Goal: Task Accomplishment & Management: Manage account settings

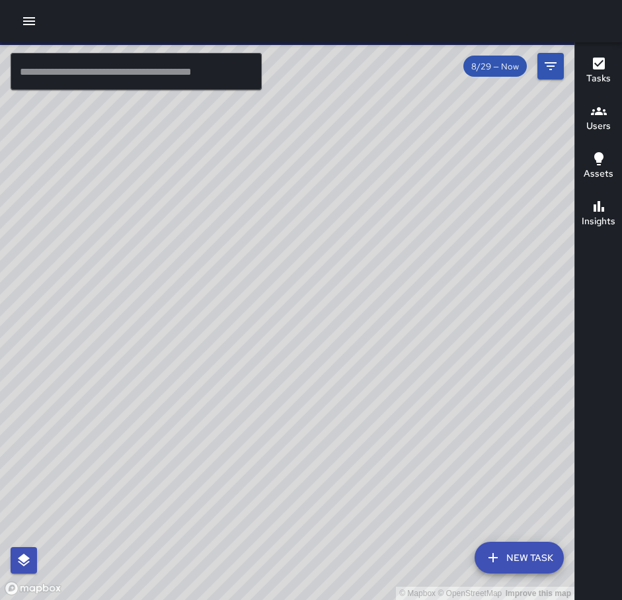
drag, startPoint x: 36, startPoint y: 33, endPoint x: 29, endPoint y: 28, distance: 8.6
click at [35, 33] on div at bounding box center [311, 21] width 622 height 42
click at [28, 24] on icon "button" at bounding box center [29, 21] width 12 height 8
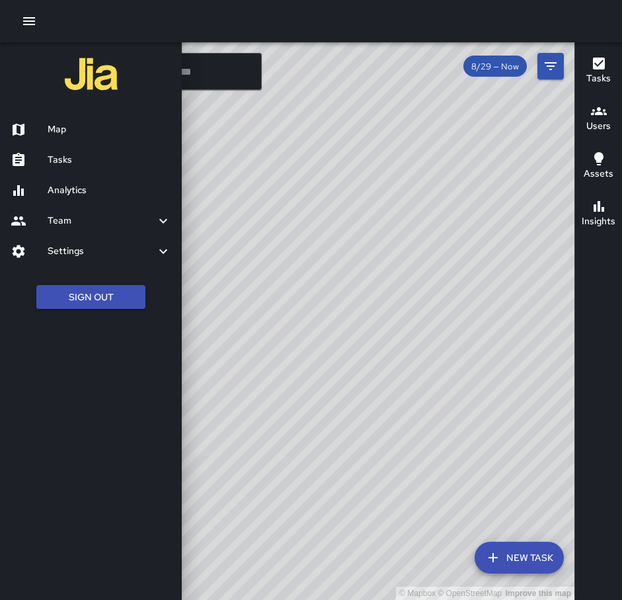
click at [75, 159] on h6 "Tasks" at bounding box center [110, 160] width 124 height 15
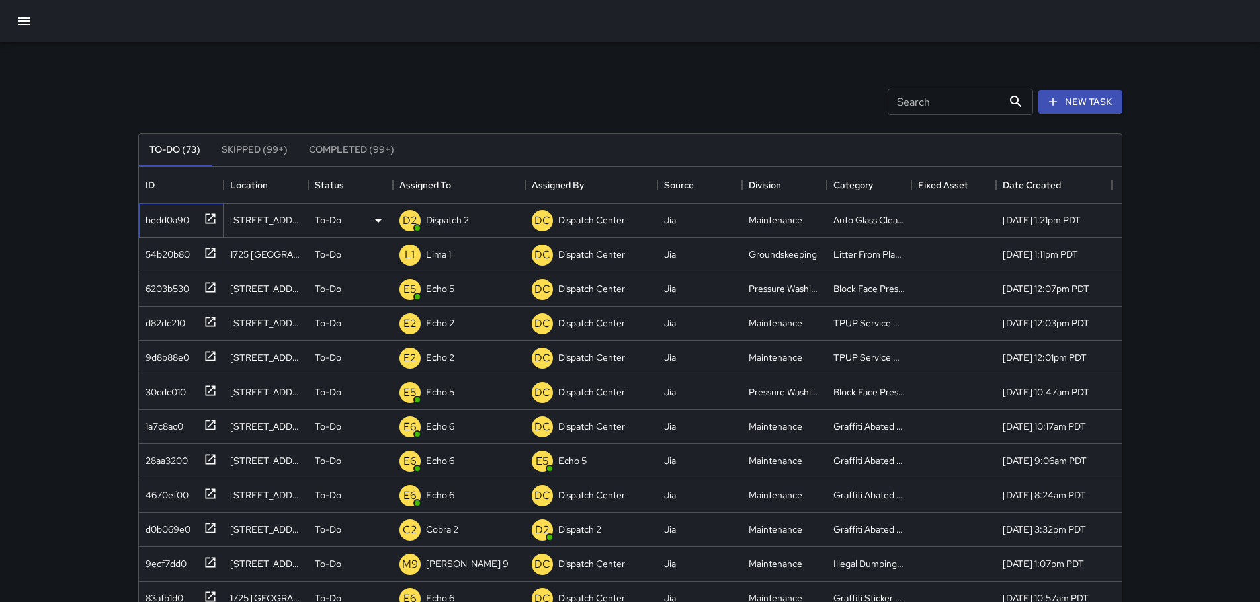
click at [210, 222] on icon at bounding box center [210, 218] width 13 height 13
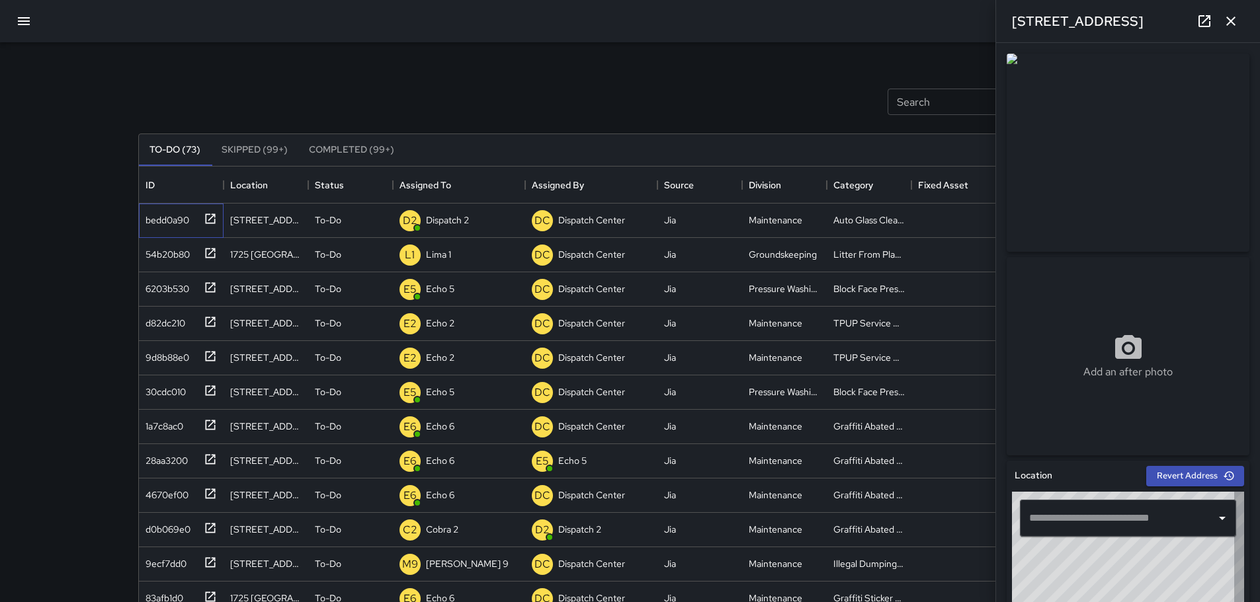
type input "**********"
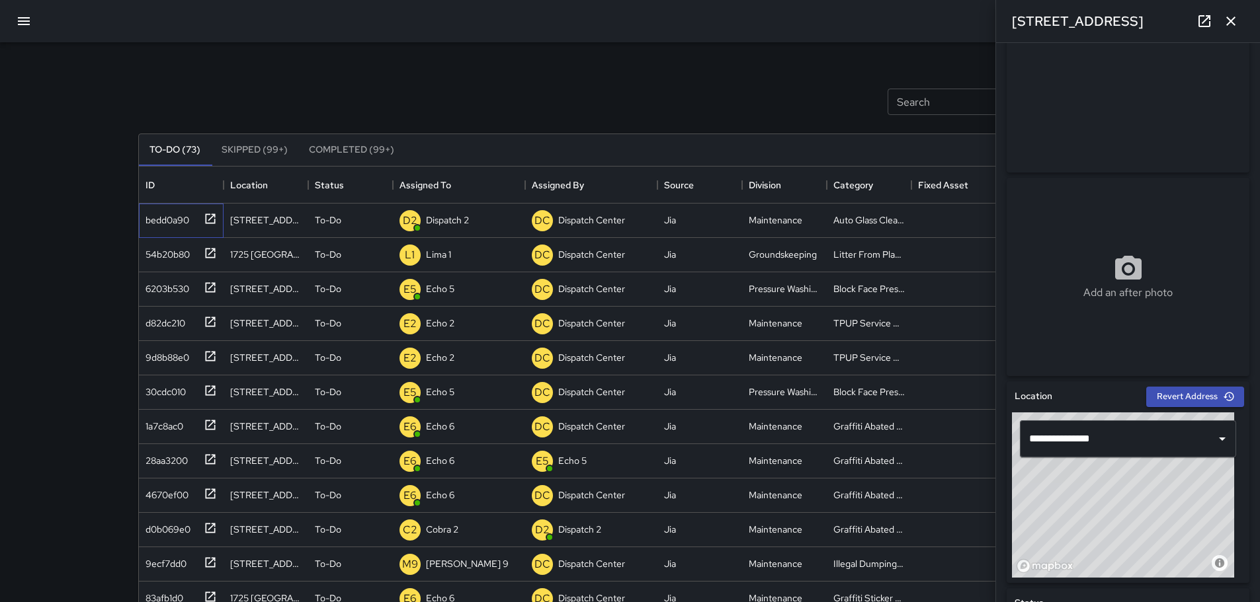
scroll to position [83, 0]
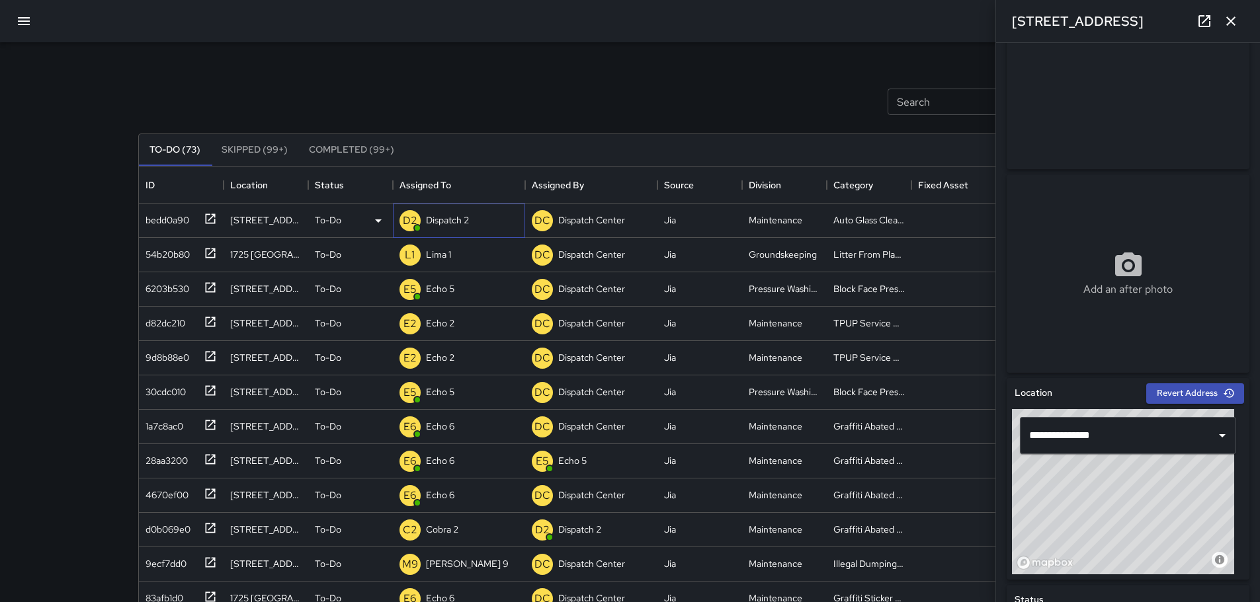
click at [451, 215] on p "Dispatch 2" at bounding box center [447, 220] width 43 height 13
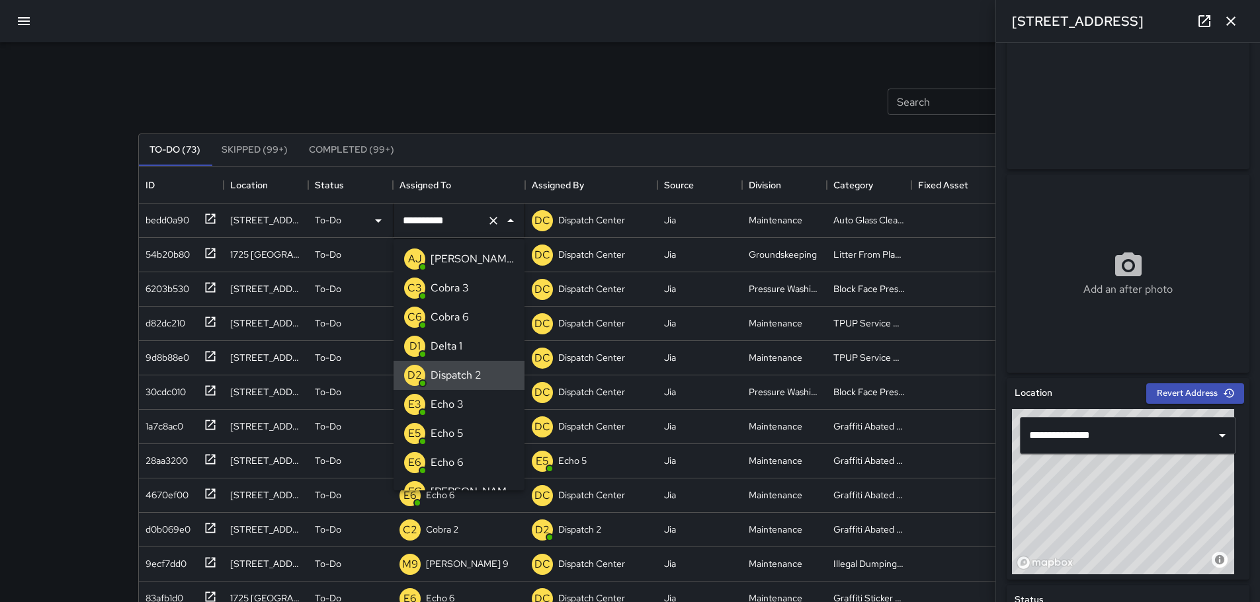
click at [497, 222] on icon "Clear" at bounding box center [493, 220] width 13 height 13
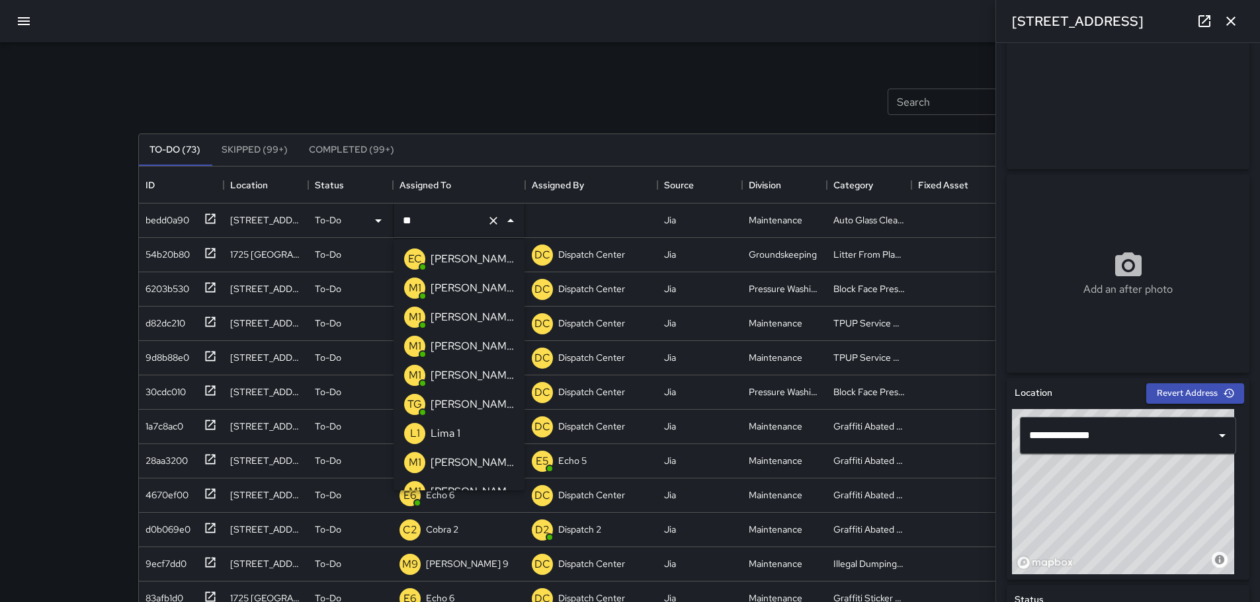
type input "***"
click at [463, 461] on p "[PERSON_NAME] 13" at bounding box center [471, 463] width 83 height 16
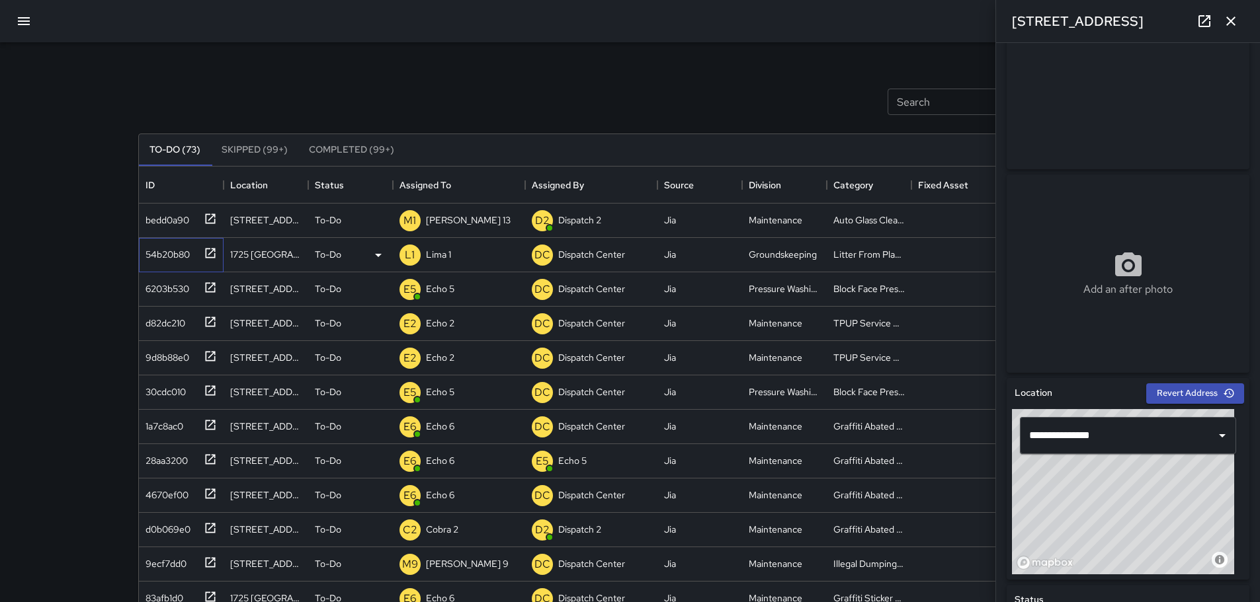
click at [206, 253] on icon at bounding box center [210, 253] width 13 height 13
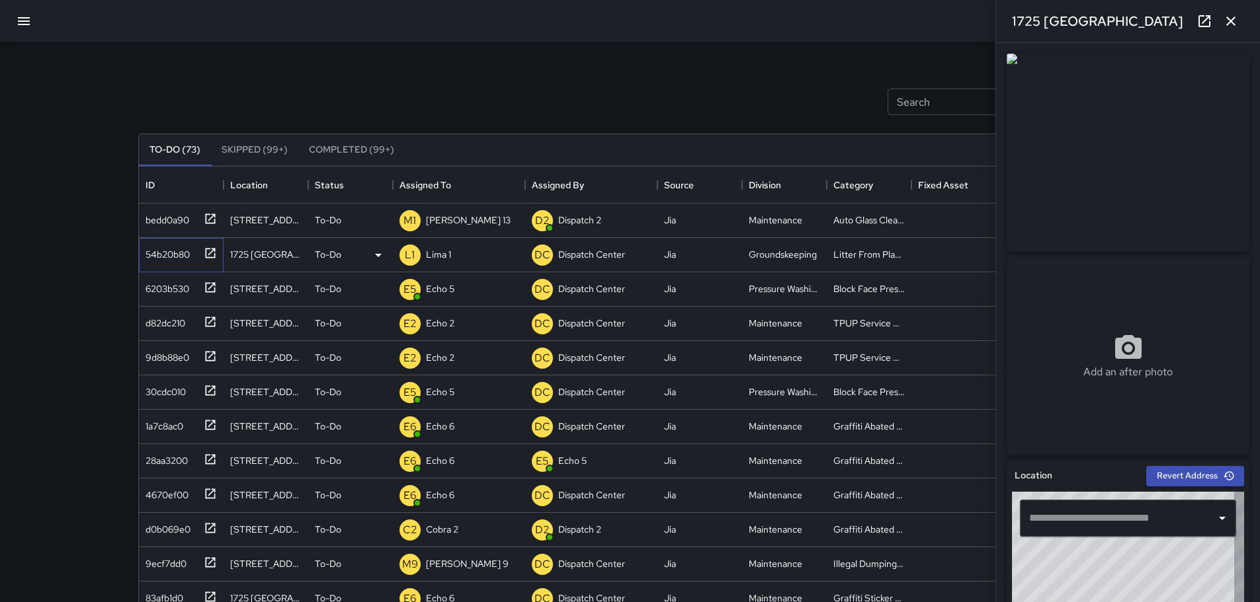
type input "**********"
click at [554, 15] on icon "button" at bounding box center [1231, 21] width 16 height 16
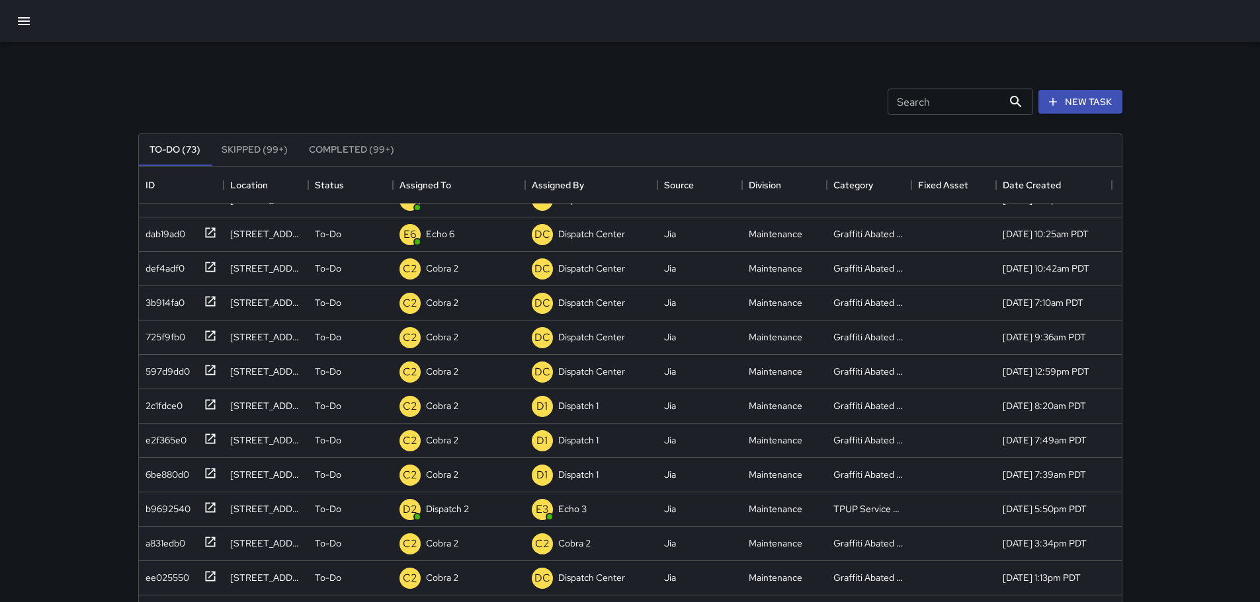
scroll to position [529, 0]
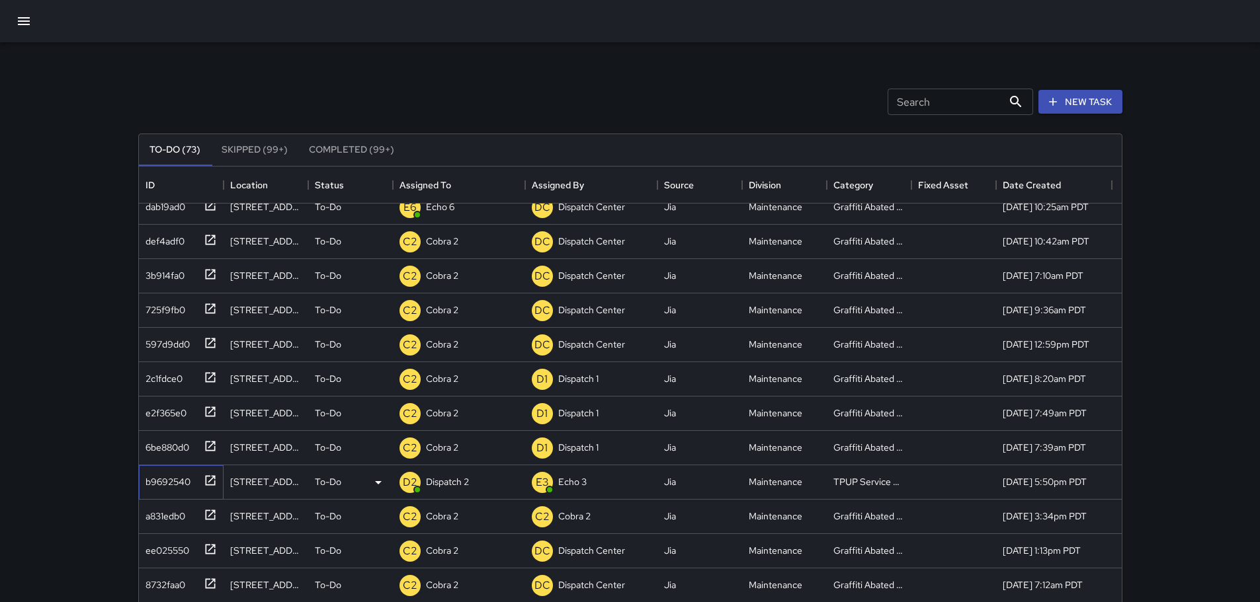
click at [206, 481] on icon at bounding box center [210, 480] width 13 height 13
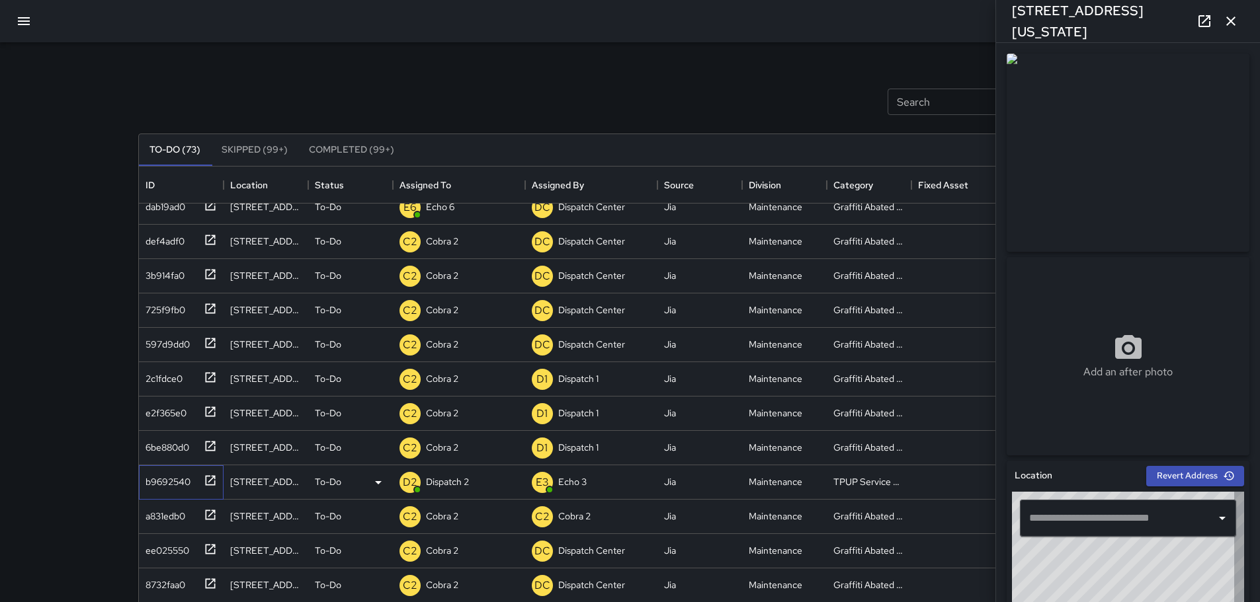
type input "**********"
click at [554, 24] on icon "button" at bounding box center [1231, 21] width 16 height 16
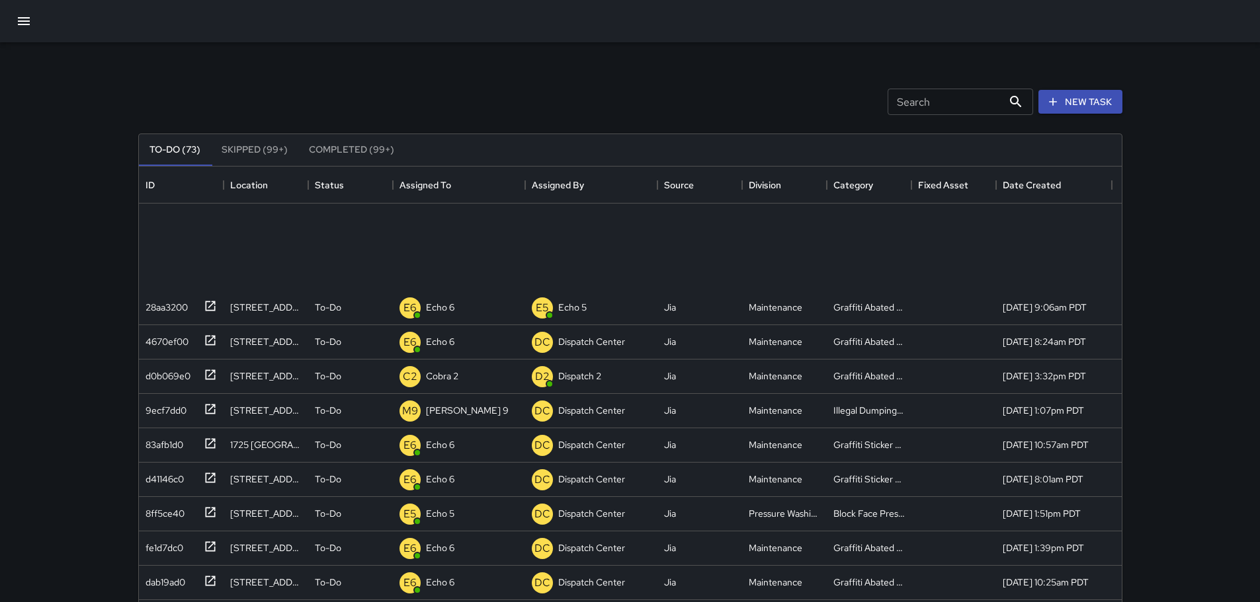
scroll to position [0, 0]
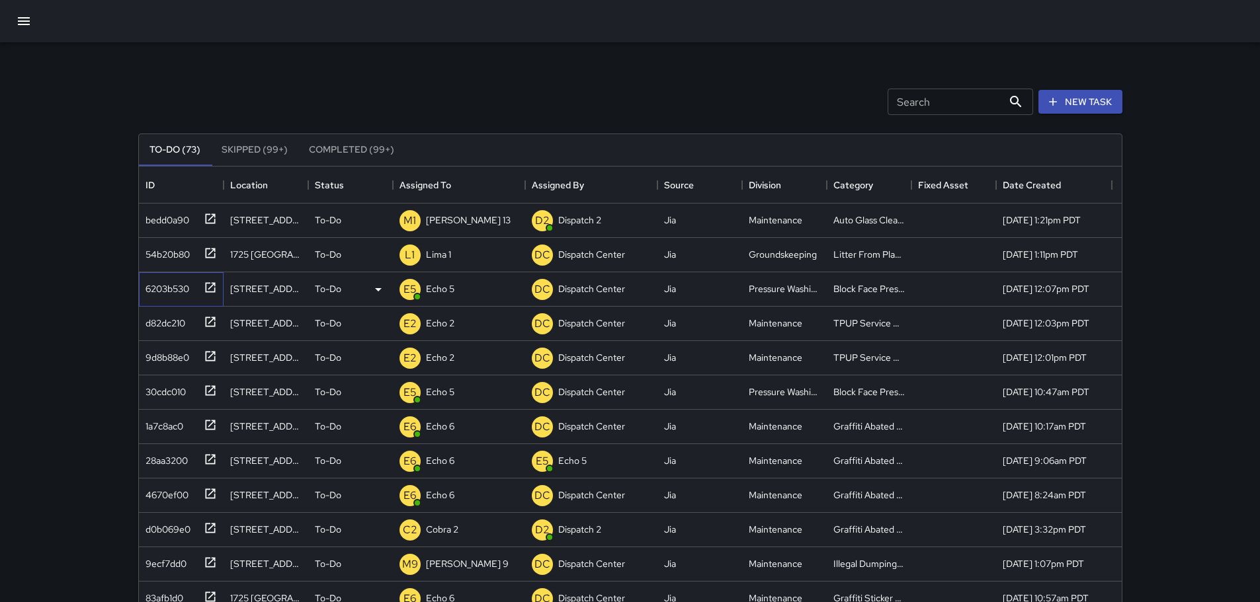
click at [210, 284] on icon at bounding box center [210, 287] width 10 height 10
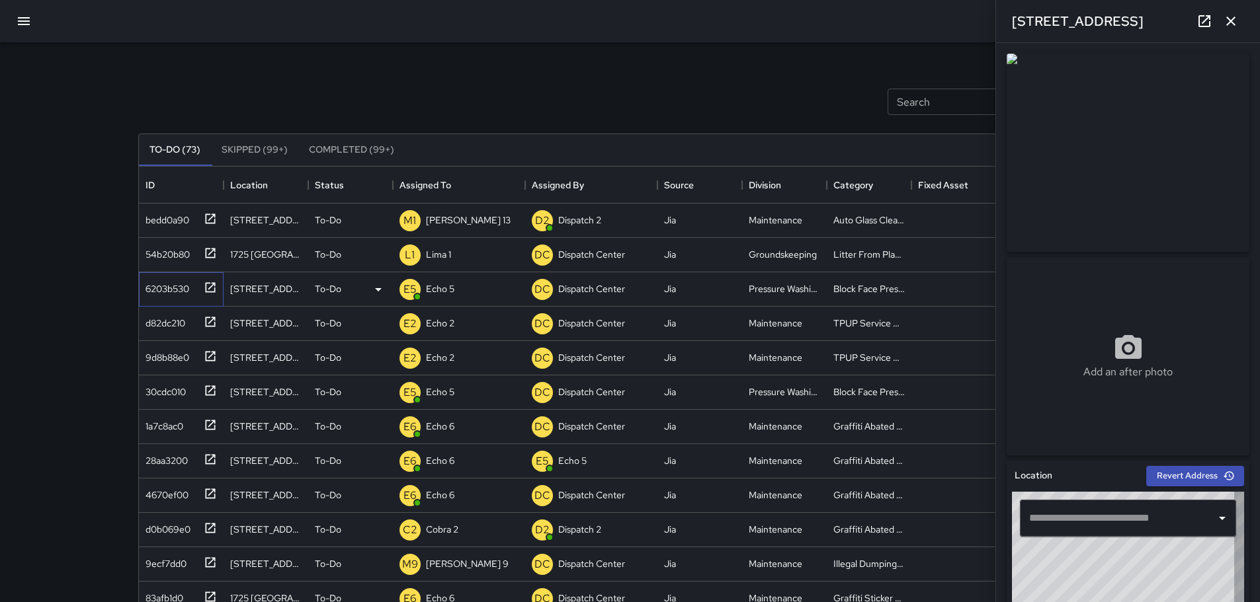
type input "**********"
click at [554, 27] on icon "button" at bounding box center [1231, 21] width 16 height 16
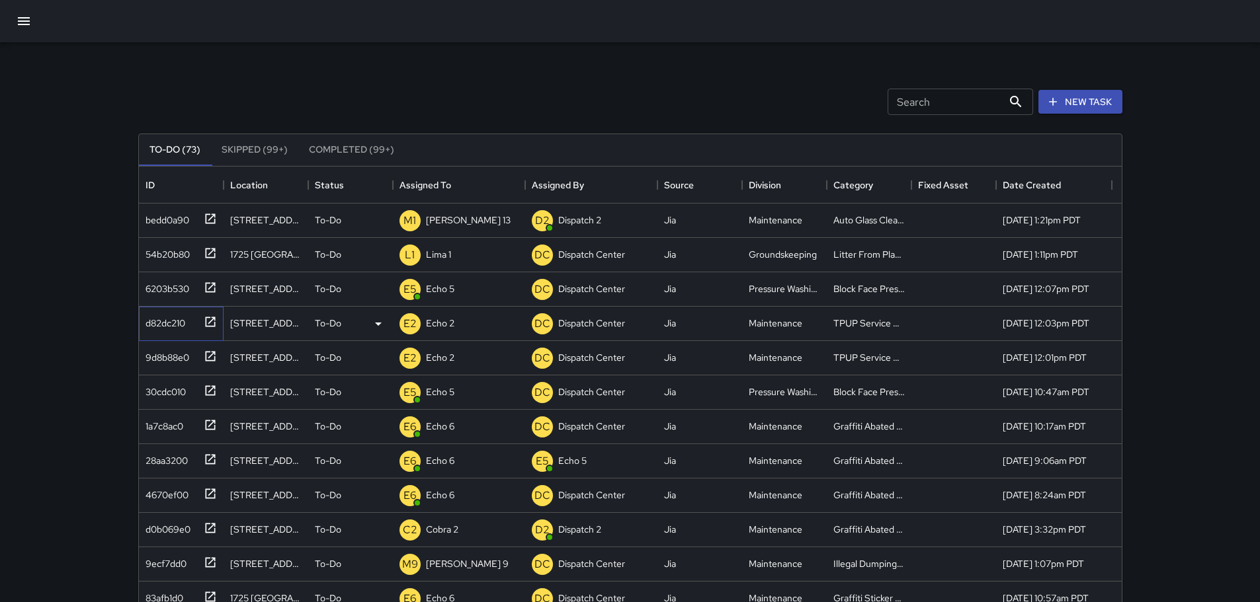
click at [219, 317] on div "d82dc210" at bounding box center [181, 324] width 85 height 34
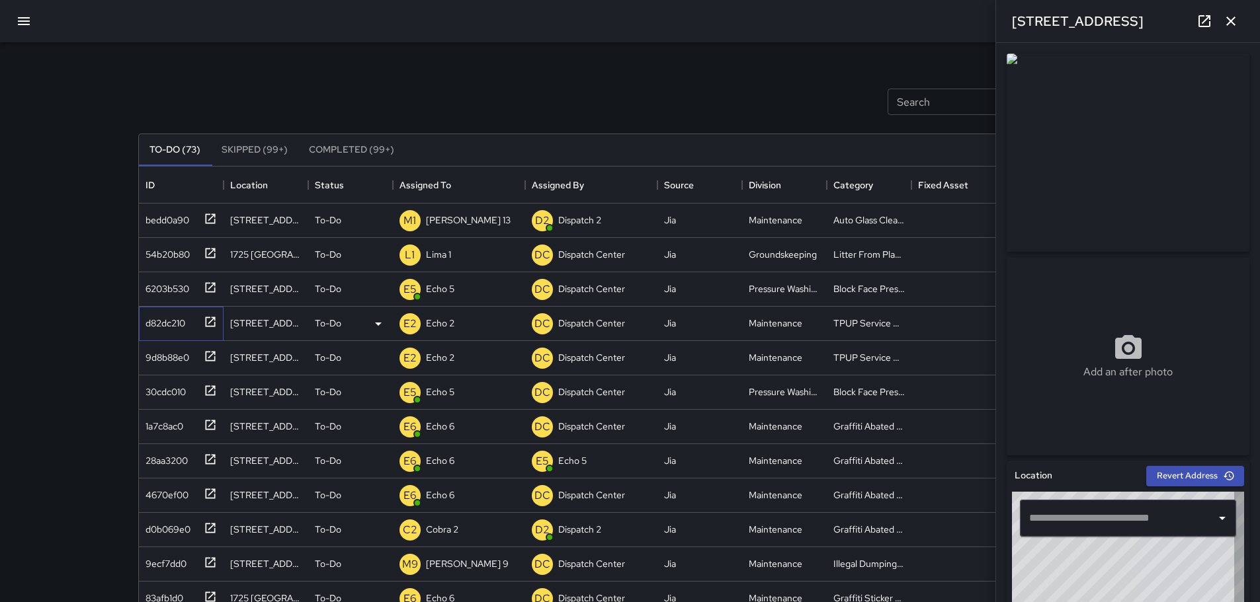
type input "**********"
click at [554, 28] on icon "button" at bounding box center [1231, 21] width 16 height 16
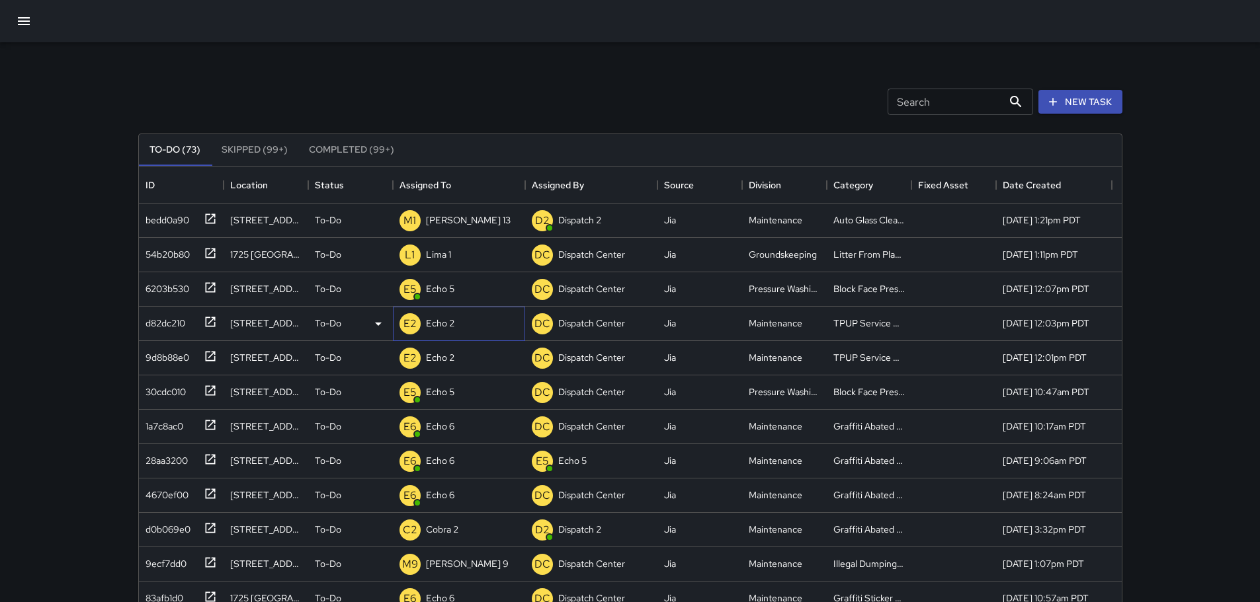
click at [437, 322] on p "Echo 2" at bounding box center [440, 323] width 28 height 13
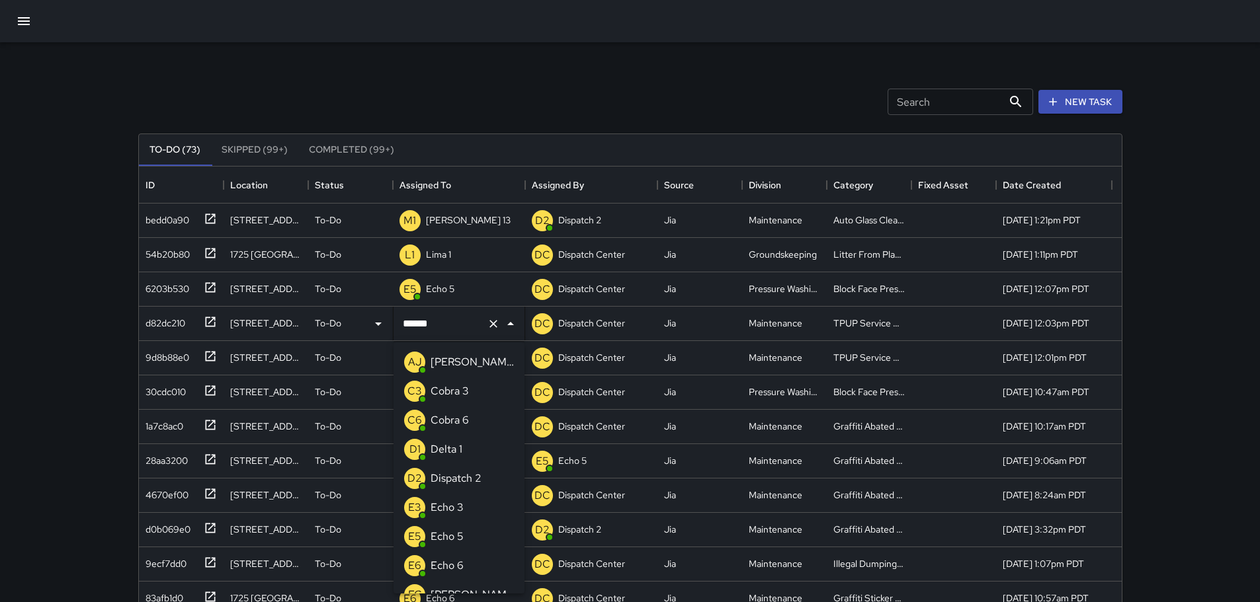
scroll to position [918, 0]
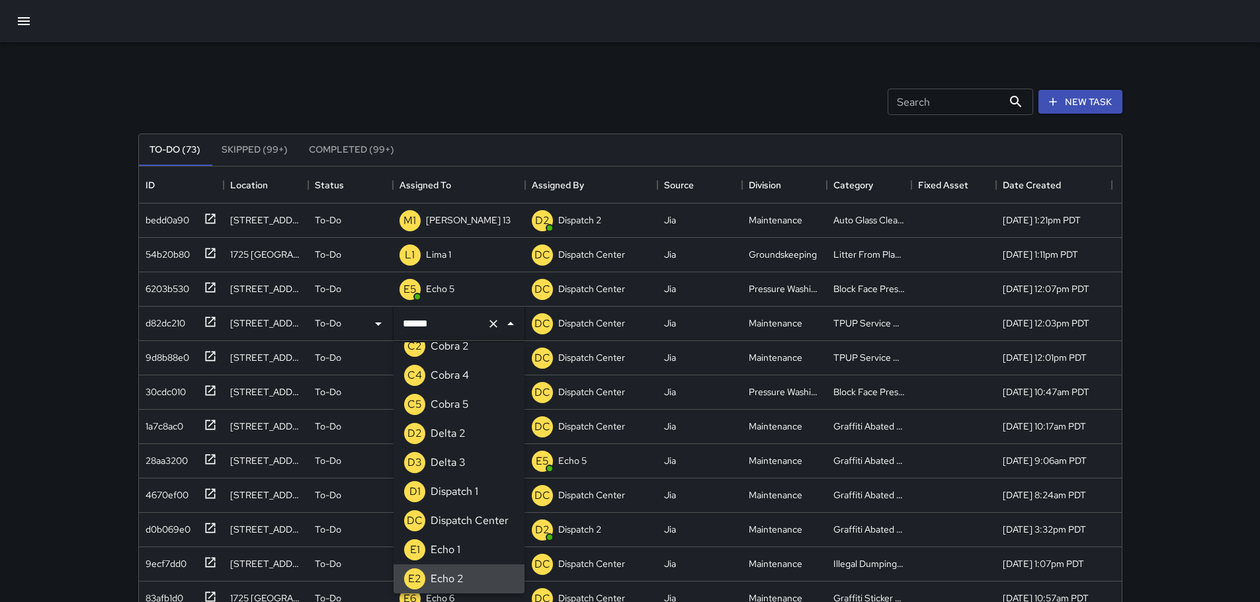
click at [492, 327] on icon "Clear" at bounding box center [493, 323] width 13 height 13
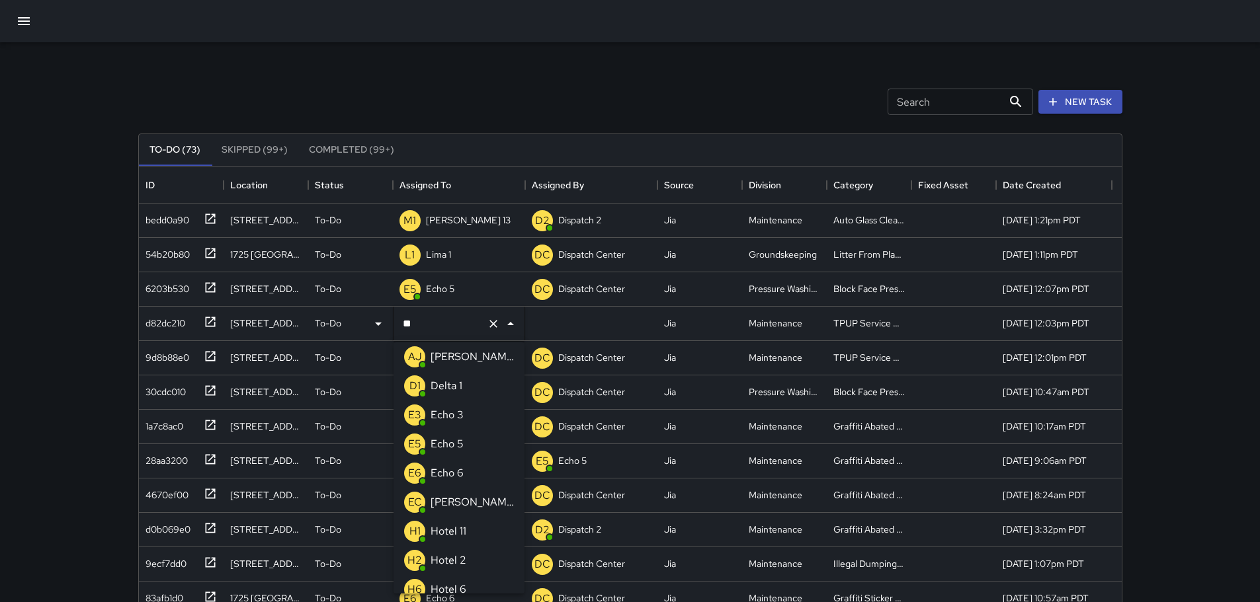
scroll to position [0, 0]
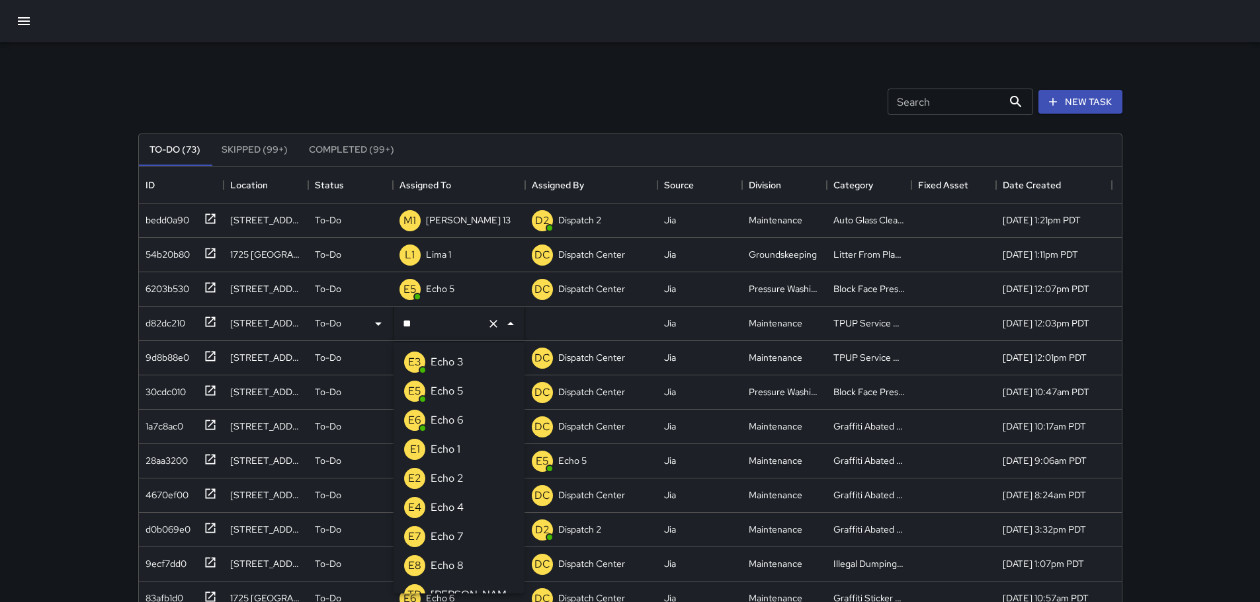
type input "***"
click at [483, 366] on li "E3 Echo 3" at bounding box center [458, 362] width 131 height 29
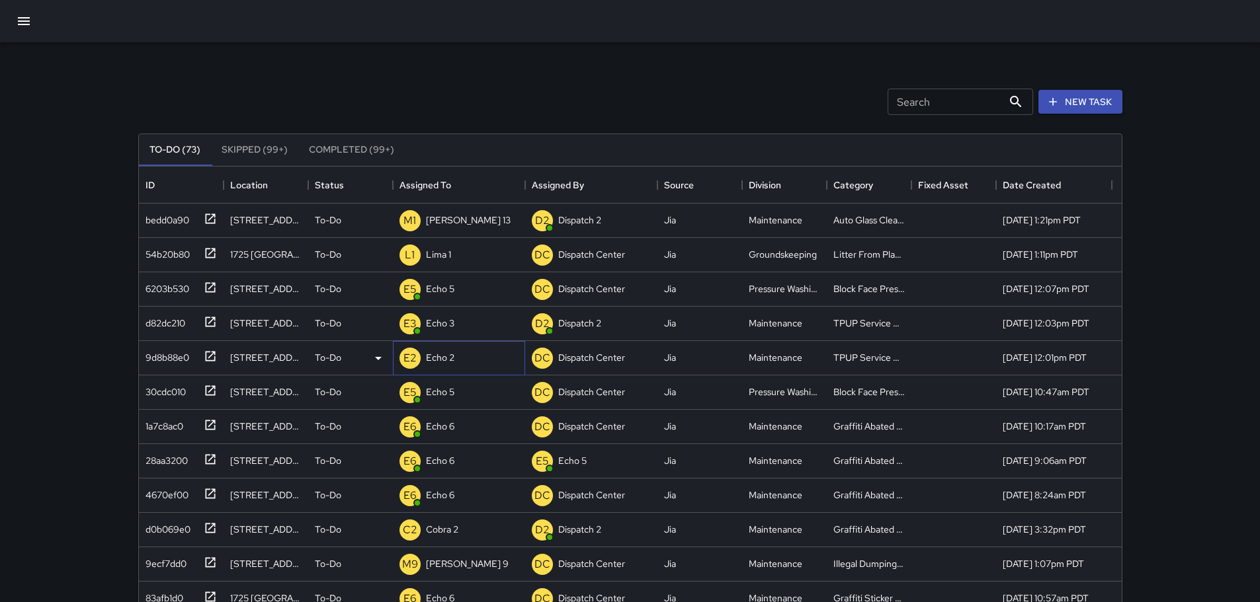
click at [419, 354] on div "E2" at bounding box center [409, 358] width 21 height 21
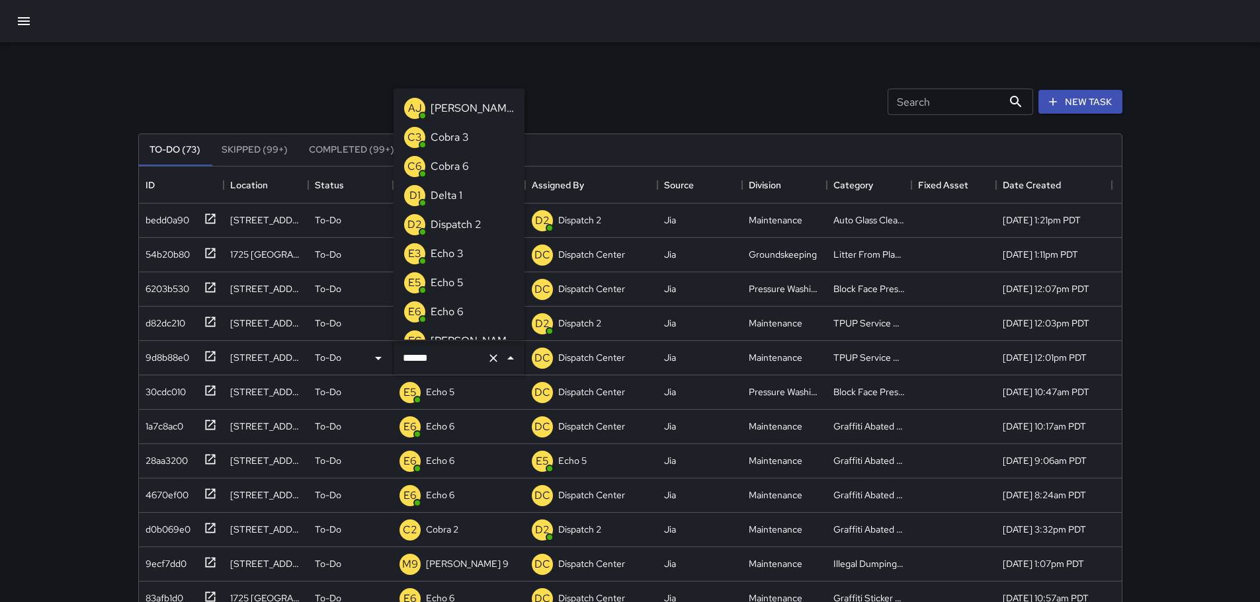
scroll to position [918, 0]
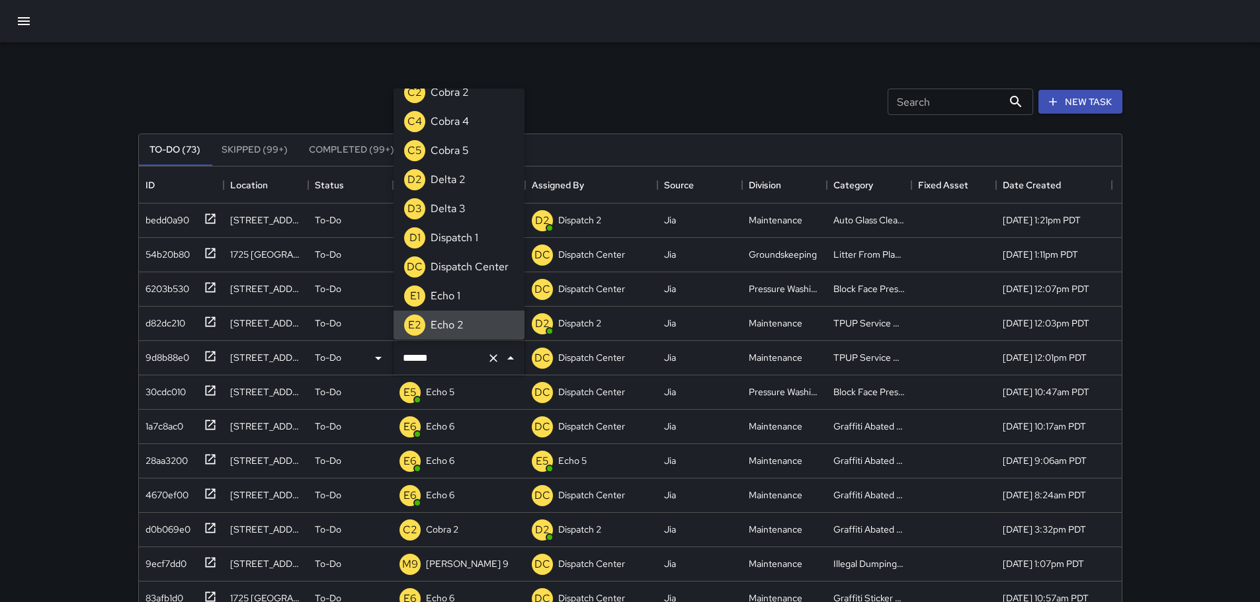
type input "****"
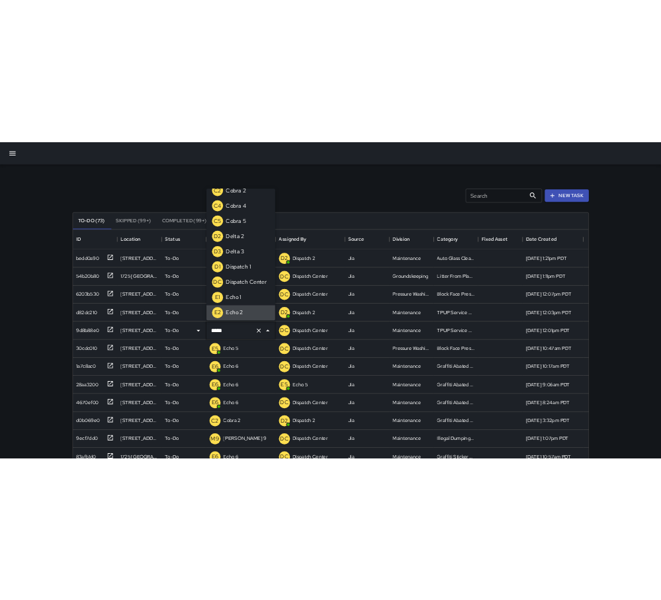
scroll to position [0, 0]
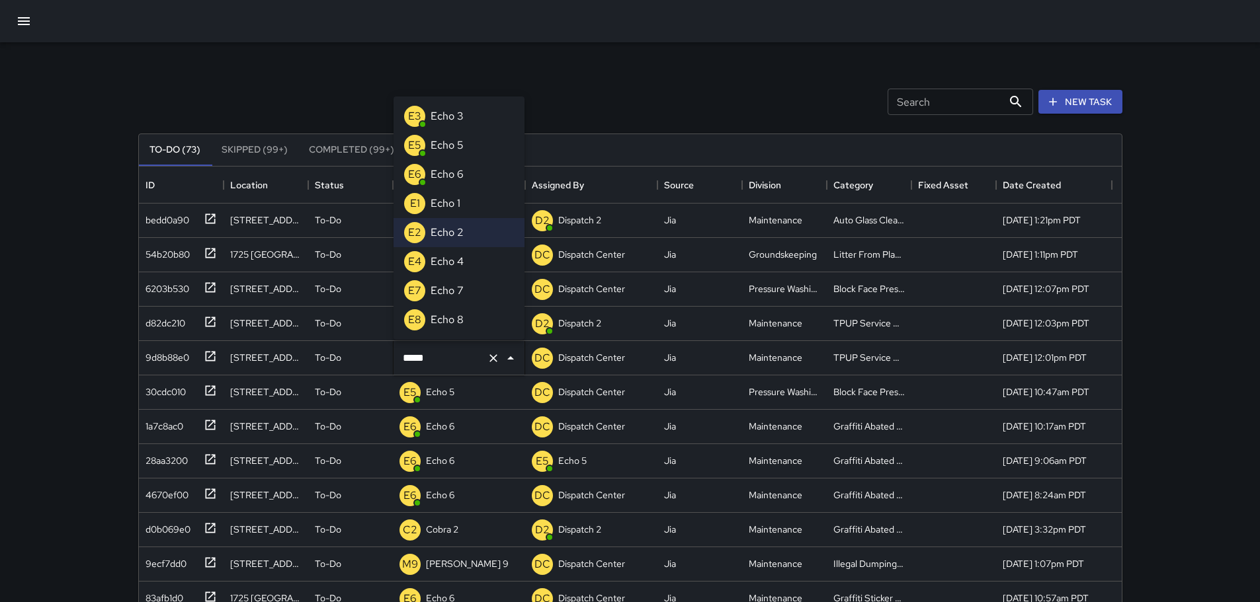
click at [458, 127] on div "E3 Echo 3" at bounding box center [433, 116] width 65 height 26
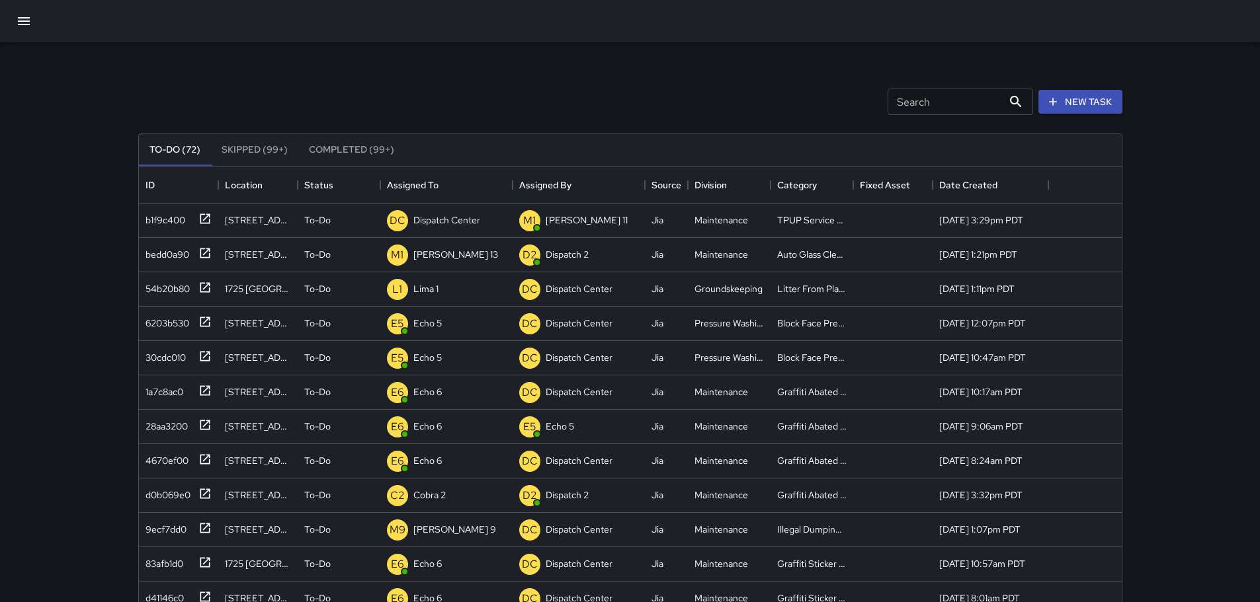
scroll to position [550, 973]
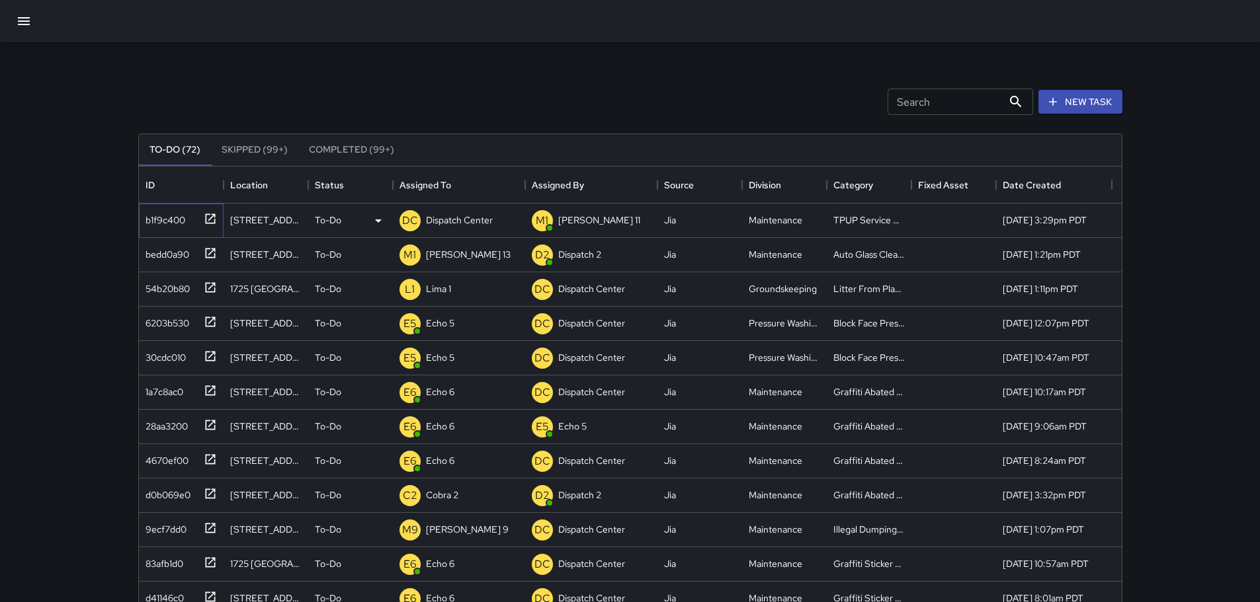
click at [215, 216] on icon at bounding box center [210, 219] width 10 height 10
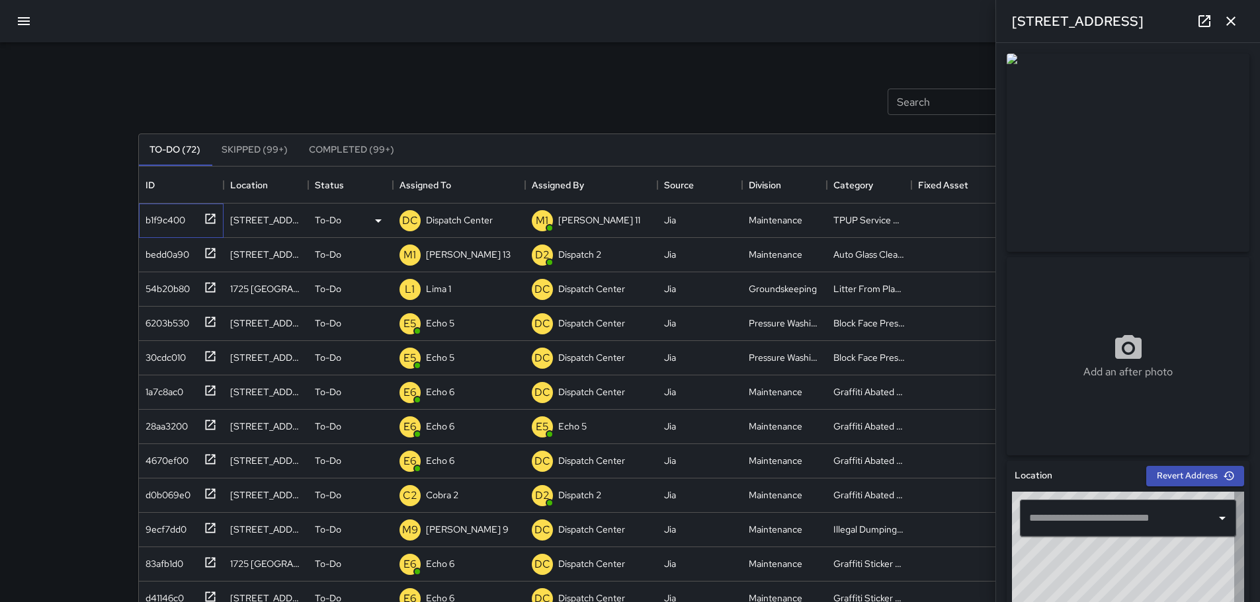
type input "**********"
click at [554, 30] on button "button" at bounding box center [1230, 21] width 26 height 26
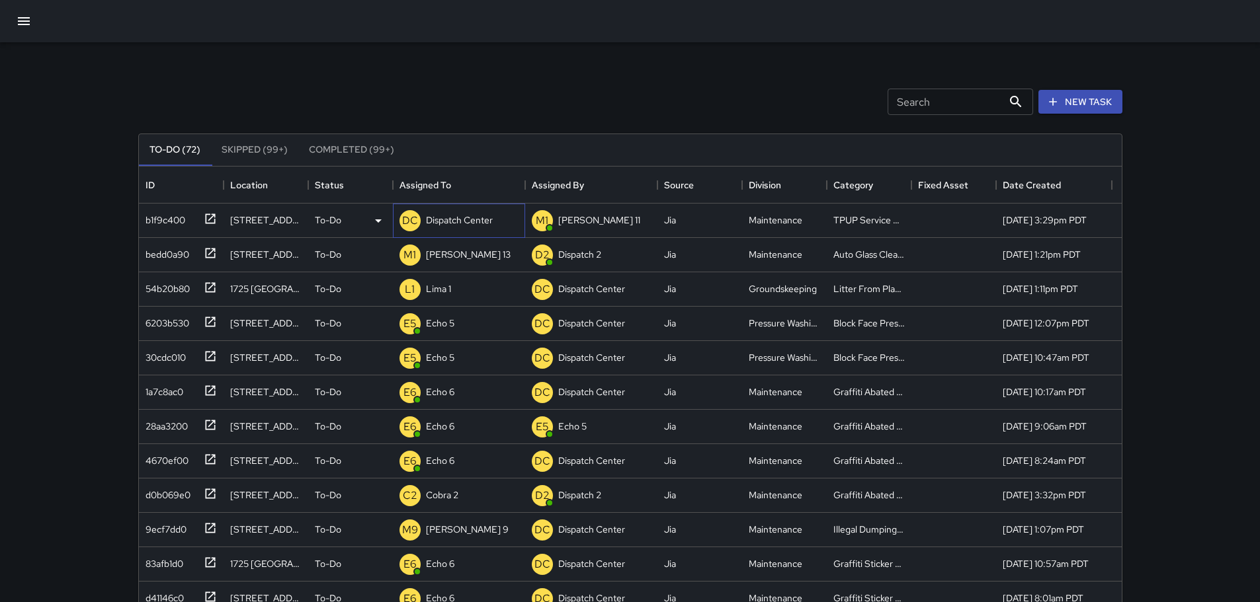
click at [460, 218] on p "Dispatch Center" at bounding box center [459, 220] width 67 height 13
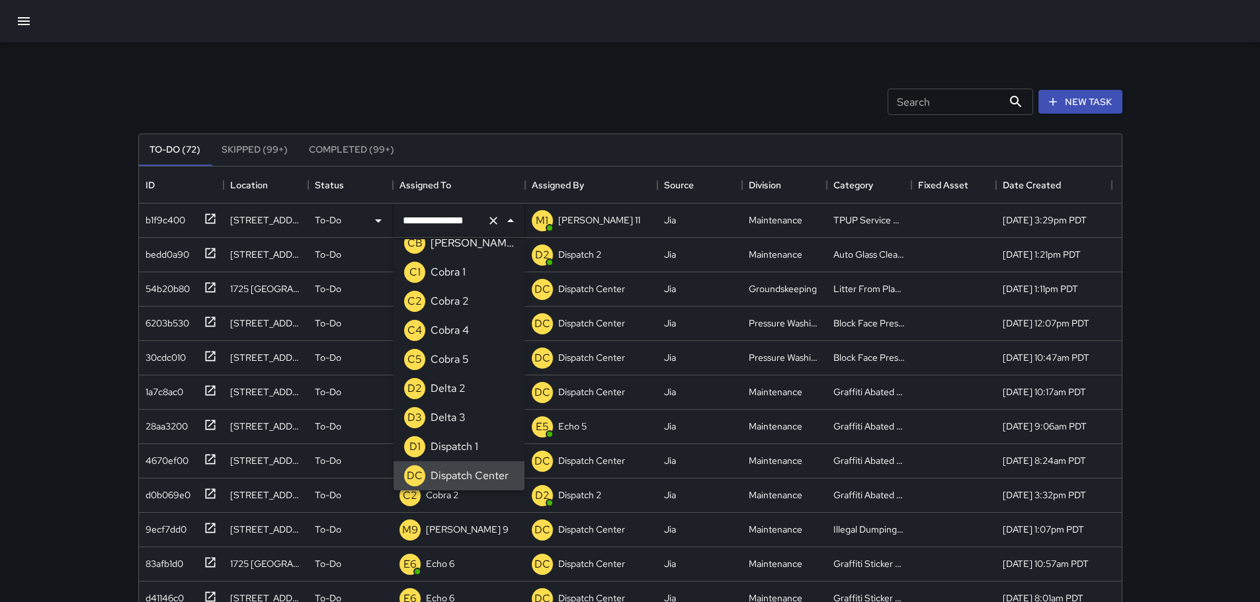
click at [489, 224] on icon "Clear" at bounding box center [493, 221] width 8 height 8
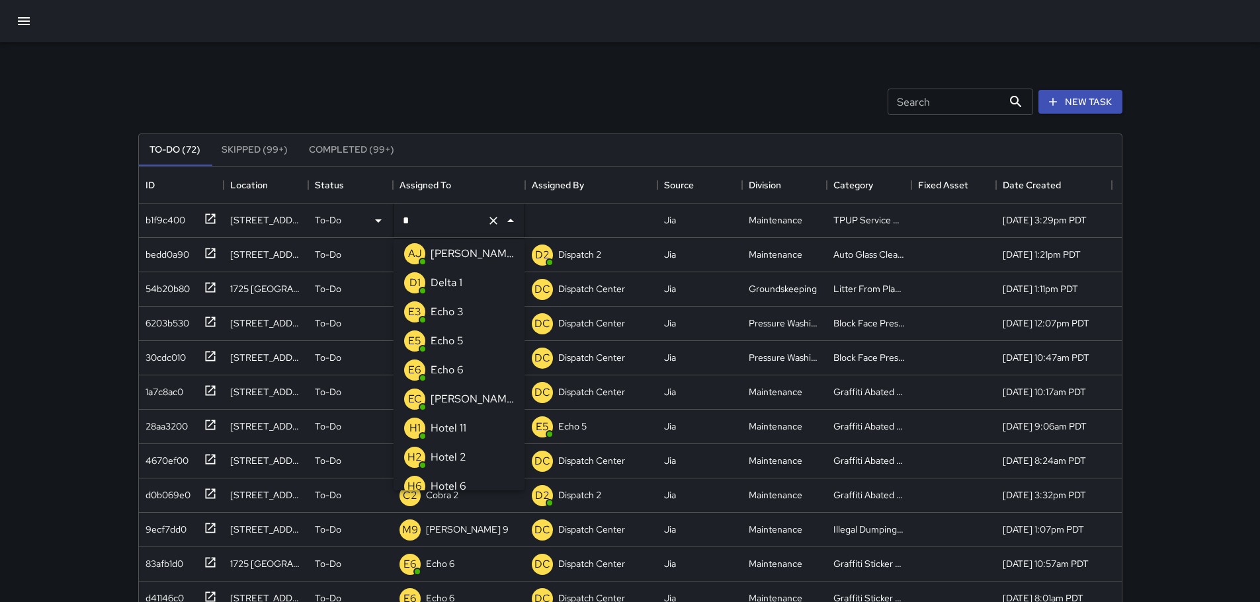
type input "**"
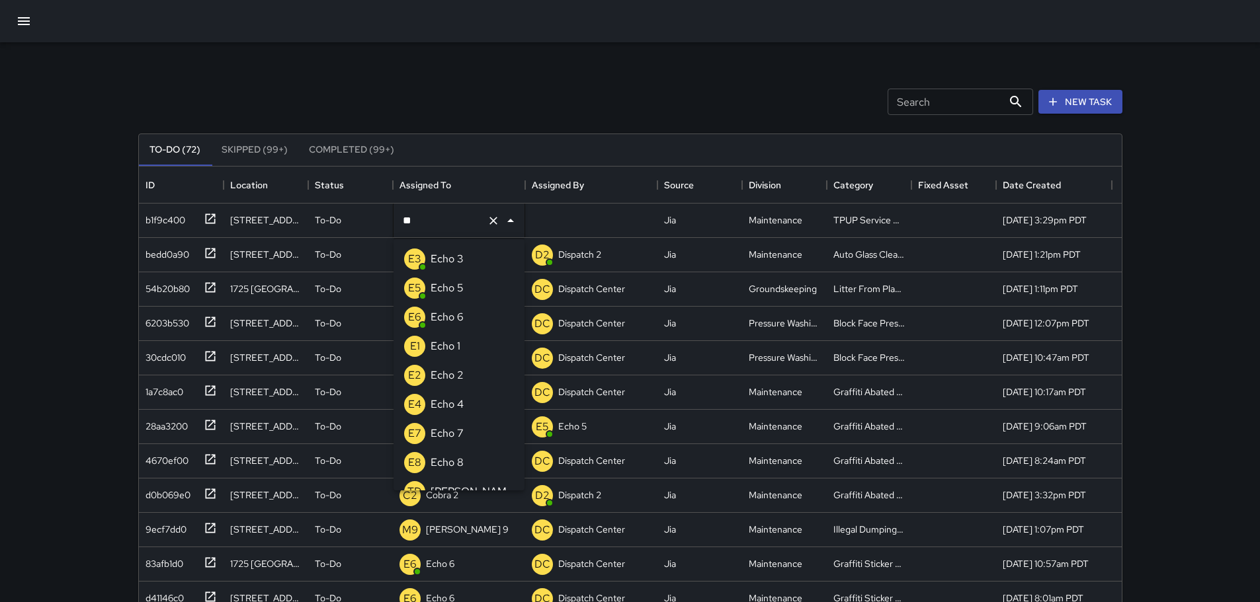
click at [469, 264] on li "E3 Echo 3" at bounding box center [458, 259] width 131 height 29
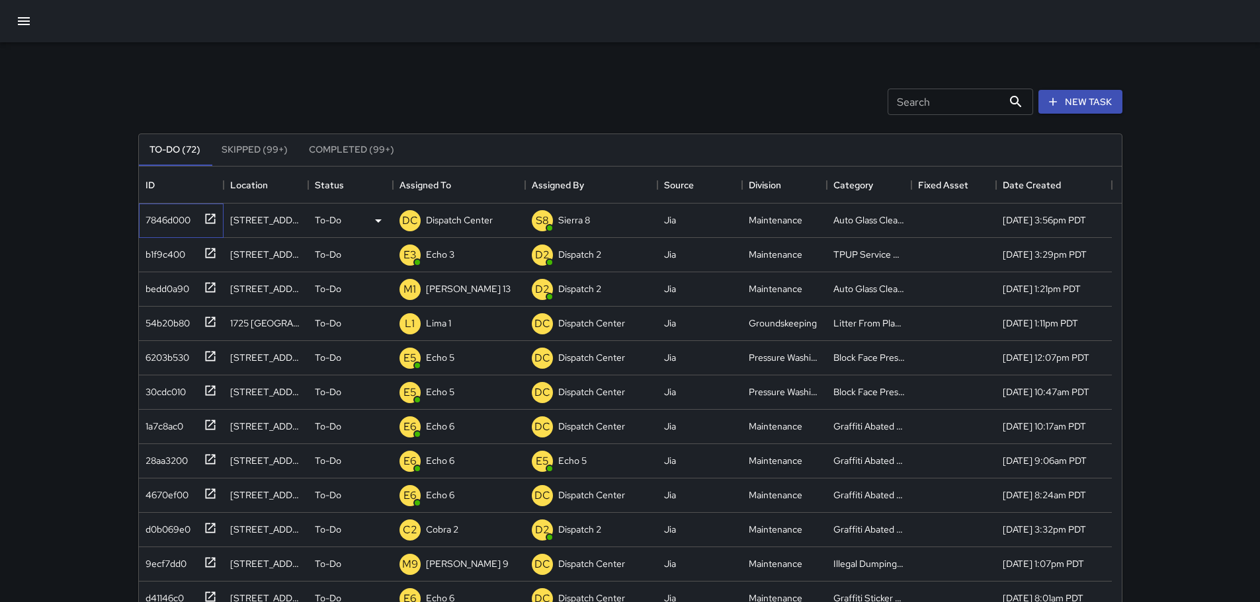
click at [206, 219] on icon at bounding box center [210, 219] width 10 height 10
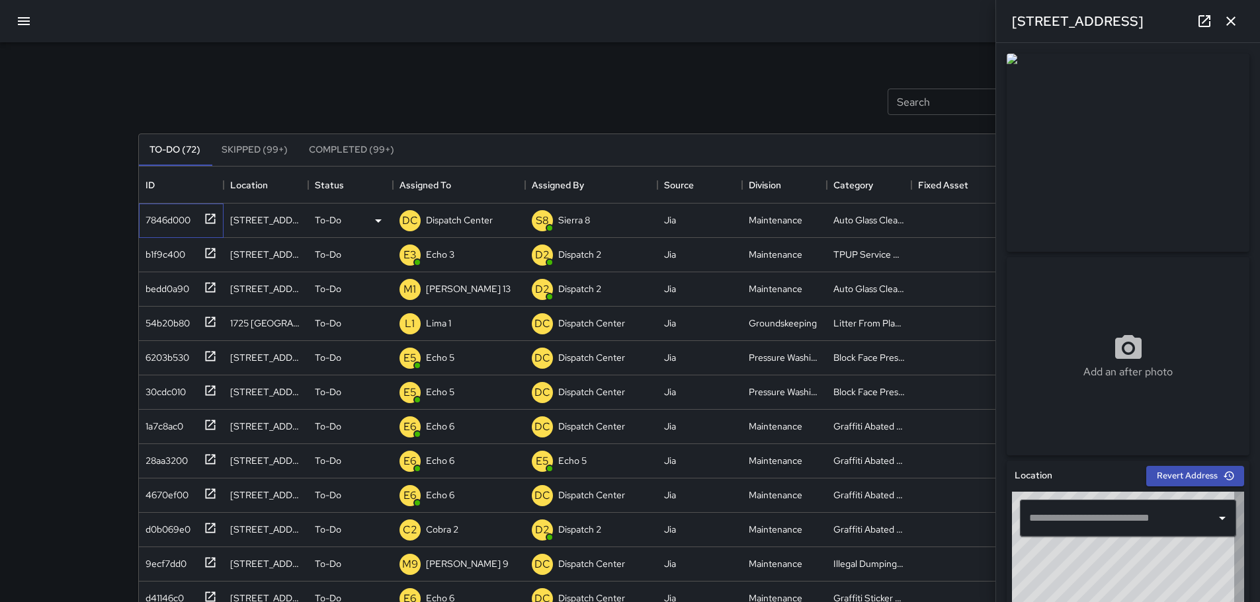
type input "**********"
click at [458, 220] on p "Dispatch Center" at bounding box center [459, 220] width 67 height 13
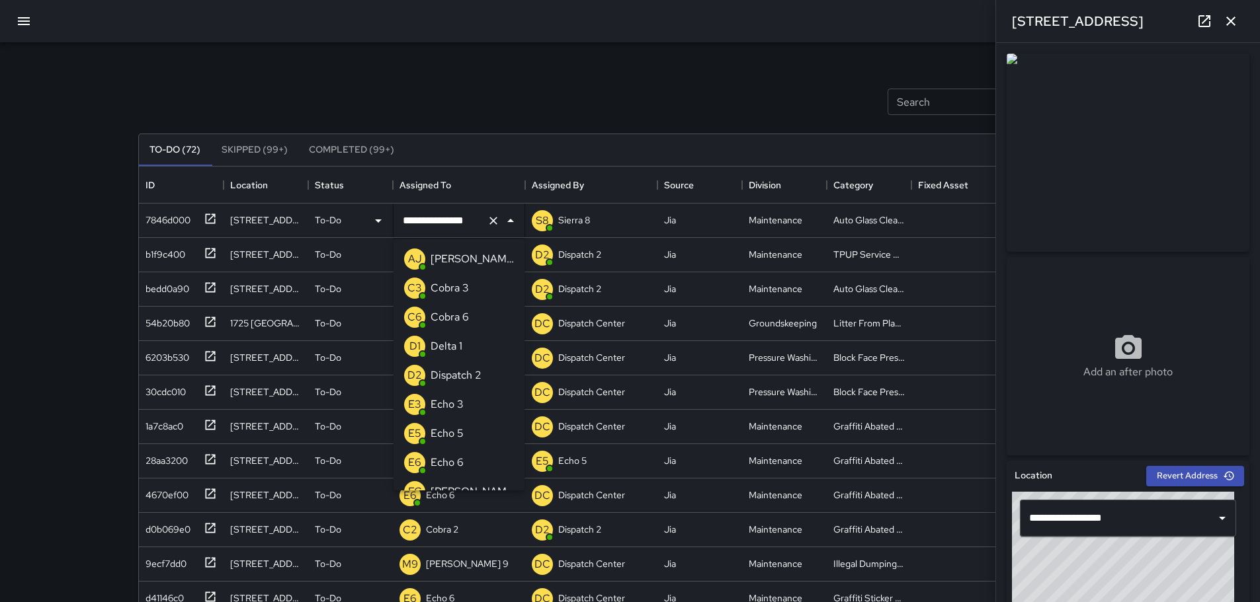
scroll to position [860, 0]
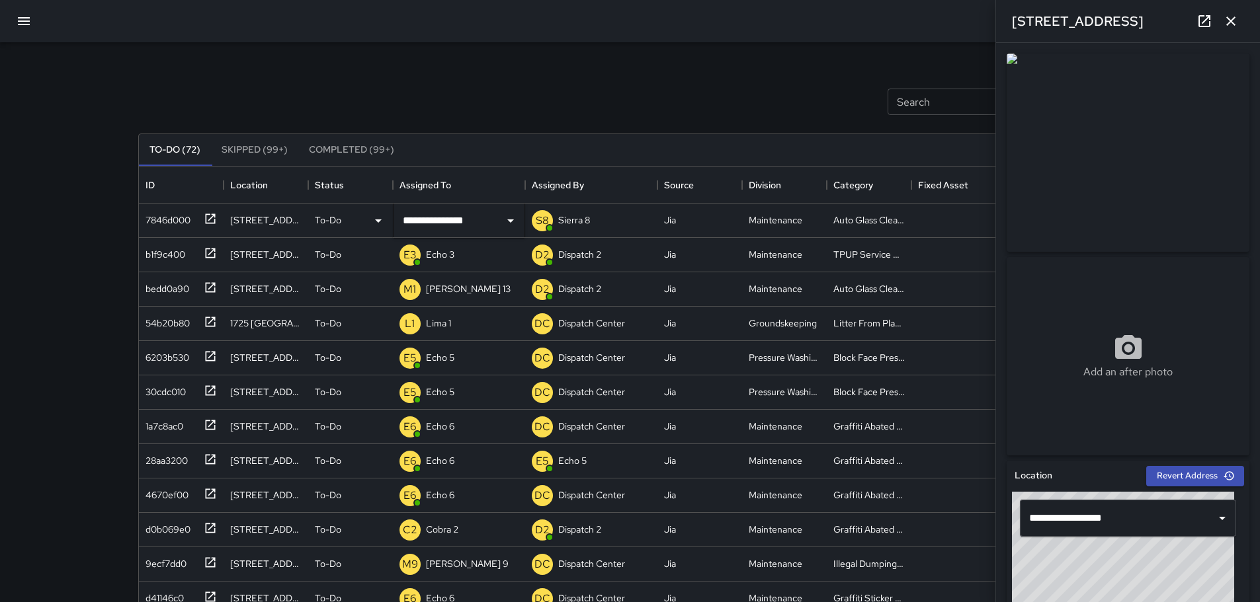
drag, startPoint x: 1130, startPoint y: 22, endPoint x: 1010, endPoint y: 26, distance: 119.8
click at [554, 26] on div "[STREET_ADDRESS]" at bounding box center [1128, 21] width 264 height 42
copy h6 "[STREET_ADDRESS]"
click at [466, 224] on p "Dispatch Center" at bounding box center [459, 220] width 67 height 13
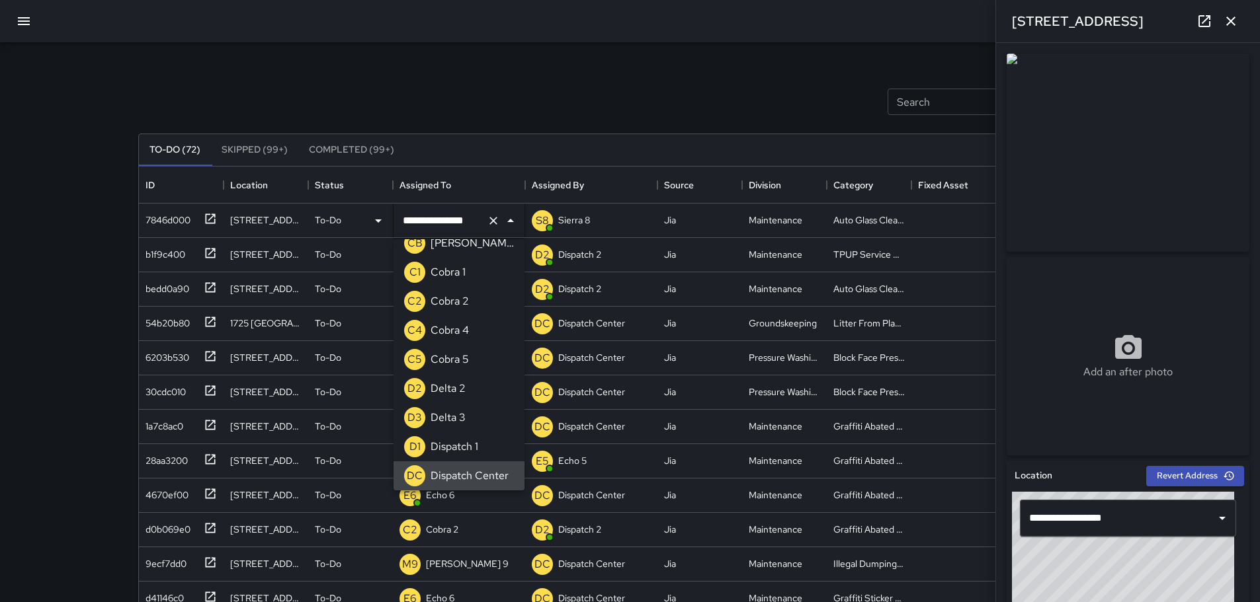
click at [489, 220] on icon "Clear" at bounding box center [493, 220] width 13 height 13
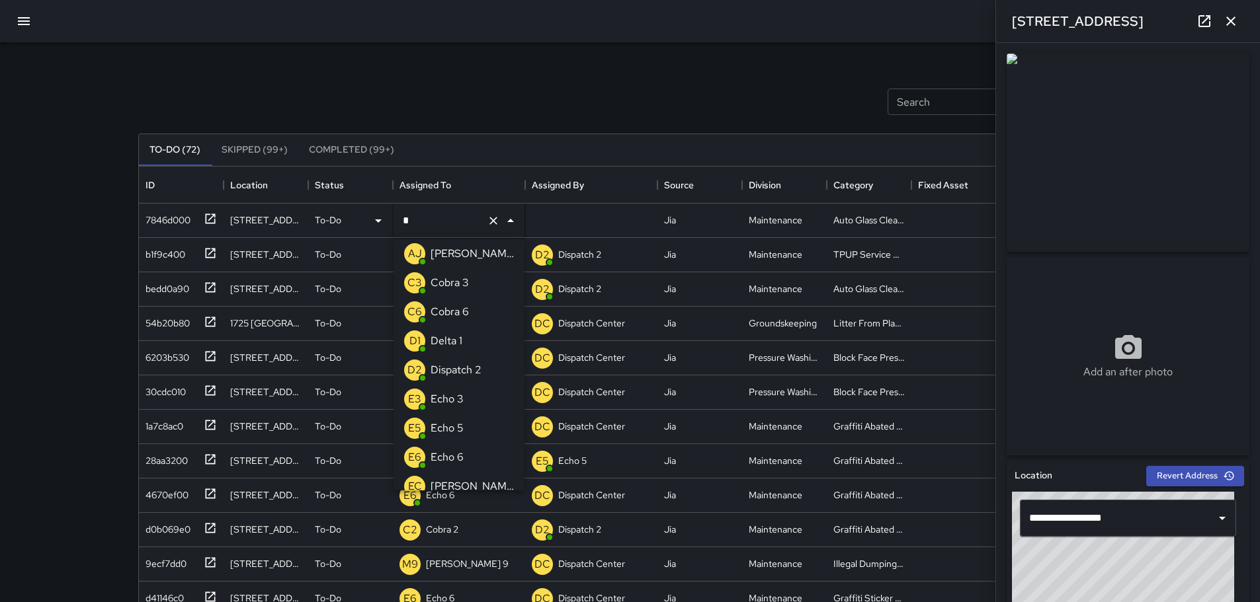
scroll to position [0, 0]
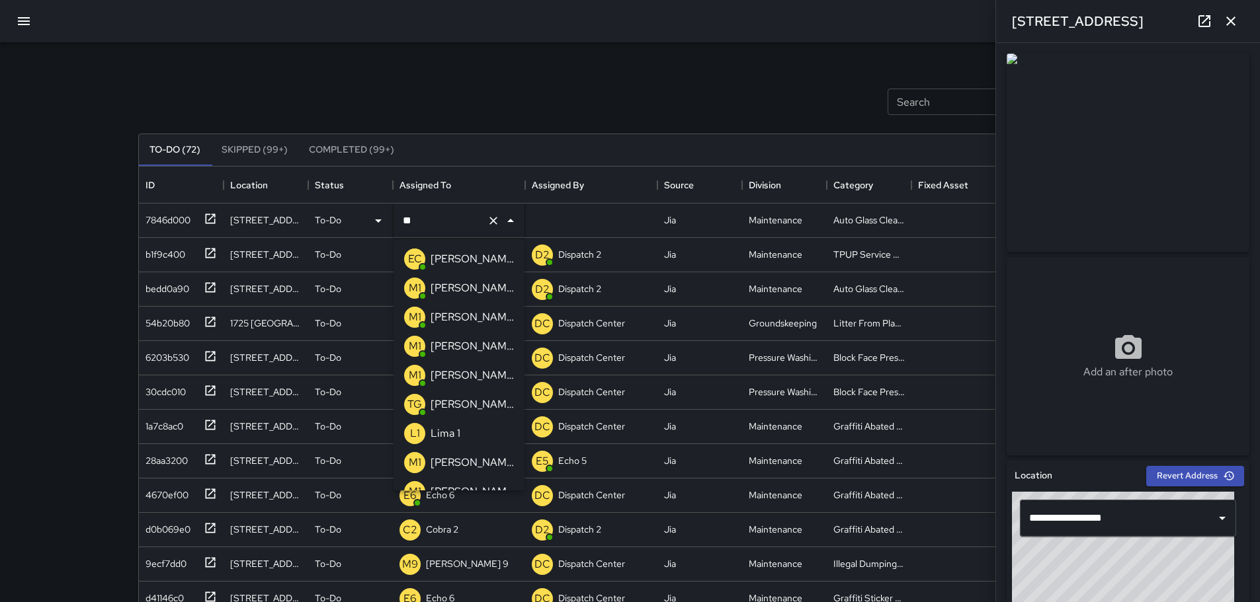
type input "***"
click at [452, 284] on p "[PERSON_NAME] 11" at bounding box center [471, 288] width 83 height 16
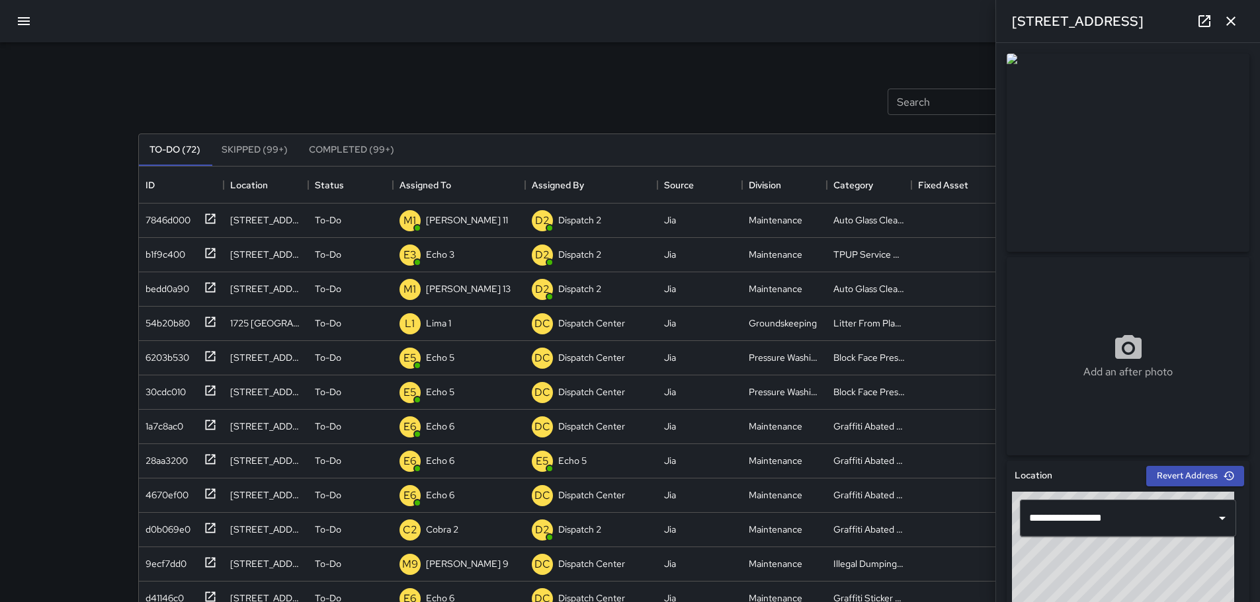
click at [554, 29] on button "button" at bounding box center [1230, 21] width 26 height 26
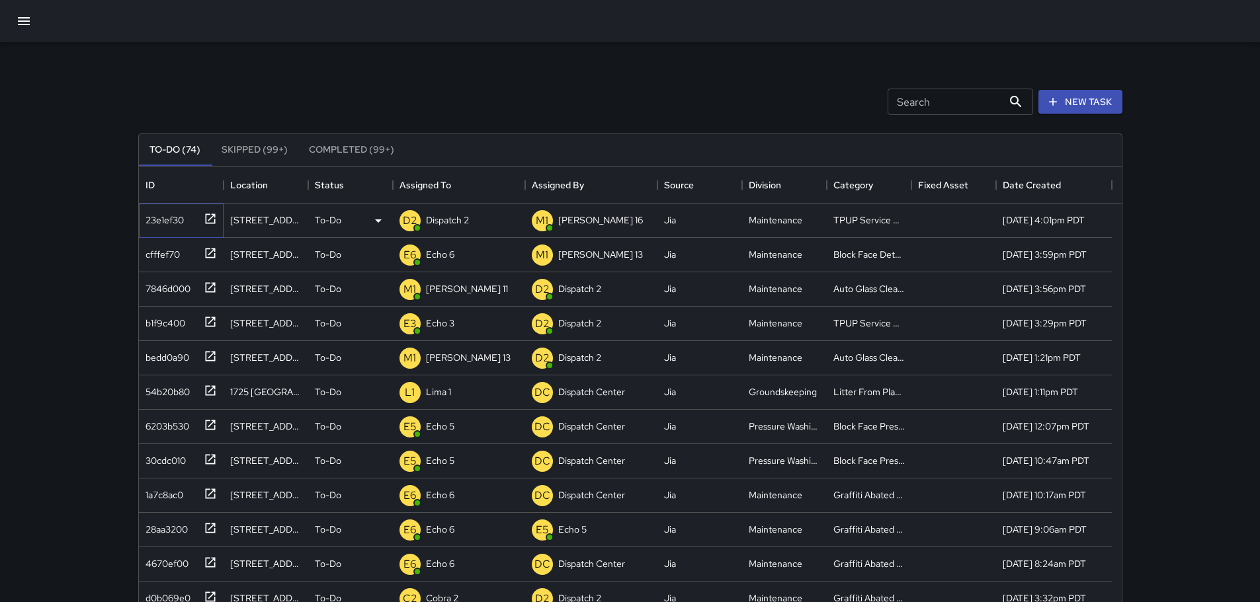
click at [210, 219] on icon at bounding box center [210, 219] width 10 height 10
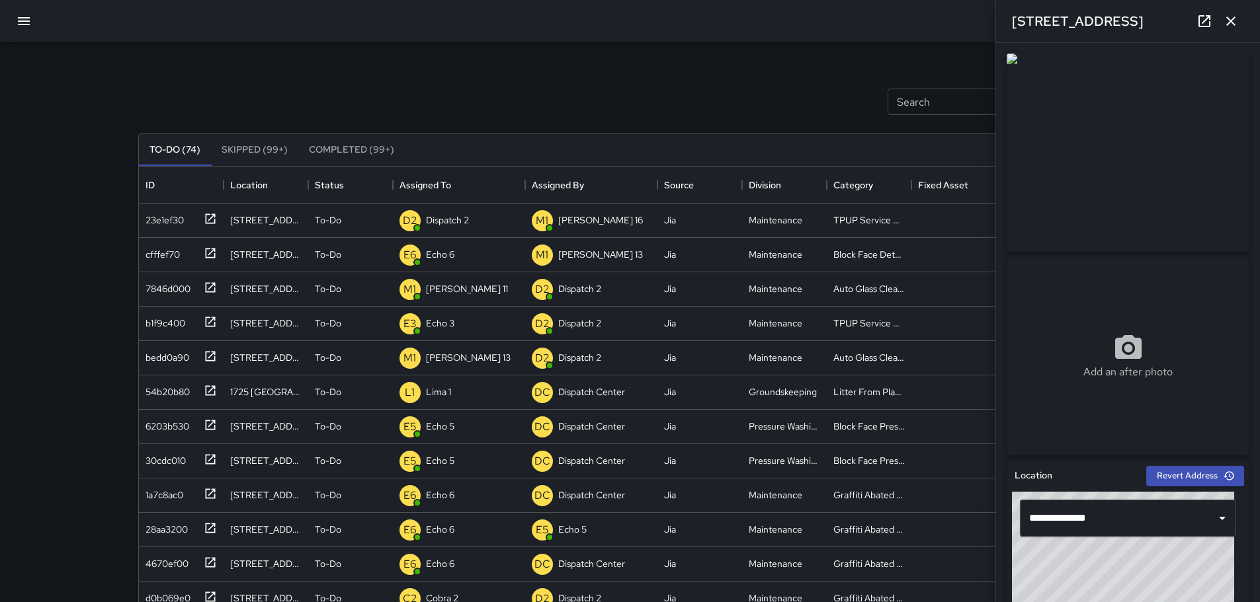
click at [554, 28] on icon "button" at bounding box center [1231, 21] width 16 height 16
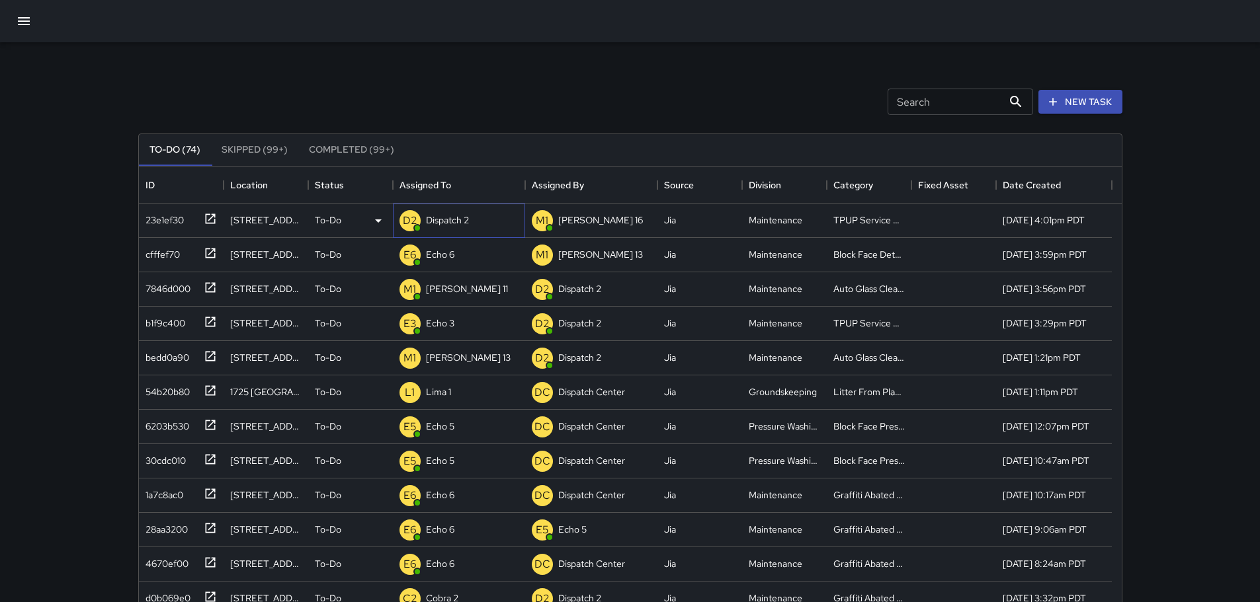
click at [466, 214] on p "Dispatch 2" at bounding box center [447, 220] width 43 height 13
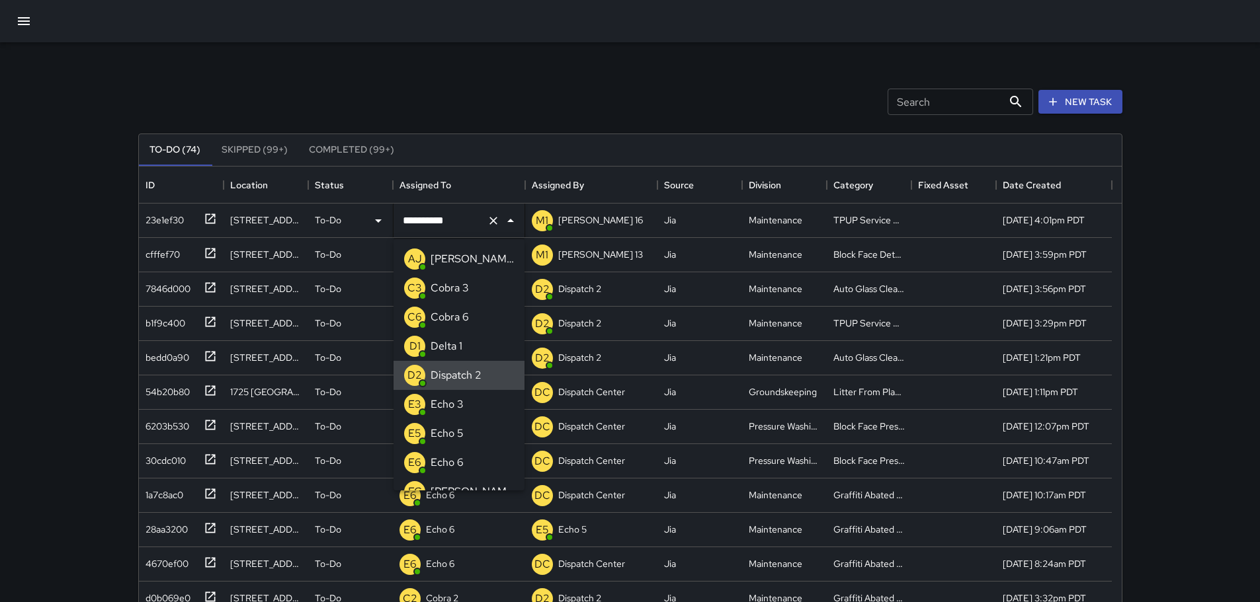
click at [491, 218] on icon "Clear" at bounding box center [493, 220] width 13 height 13
type input "***"
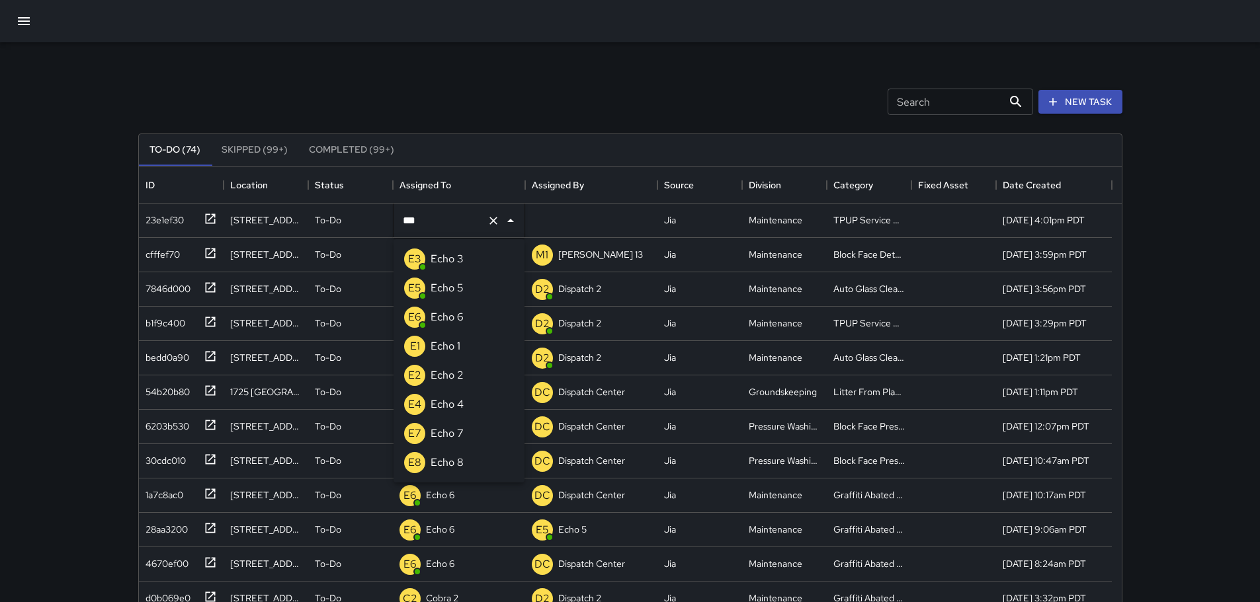
click at [460, 265] on p "Echo 3" at bounding box center [446, 259] width 33 height 16
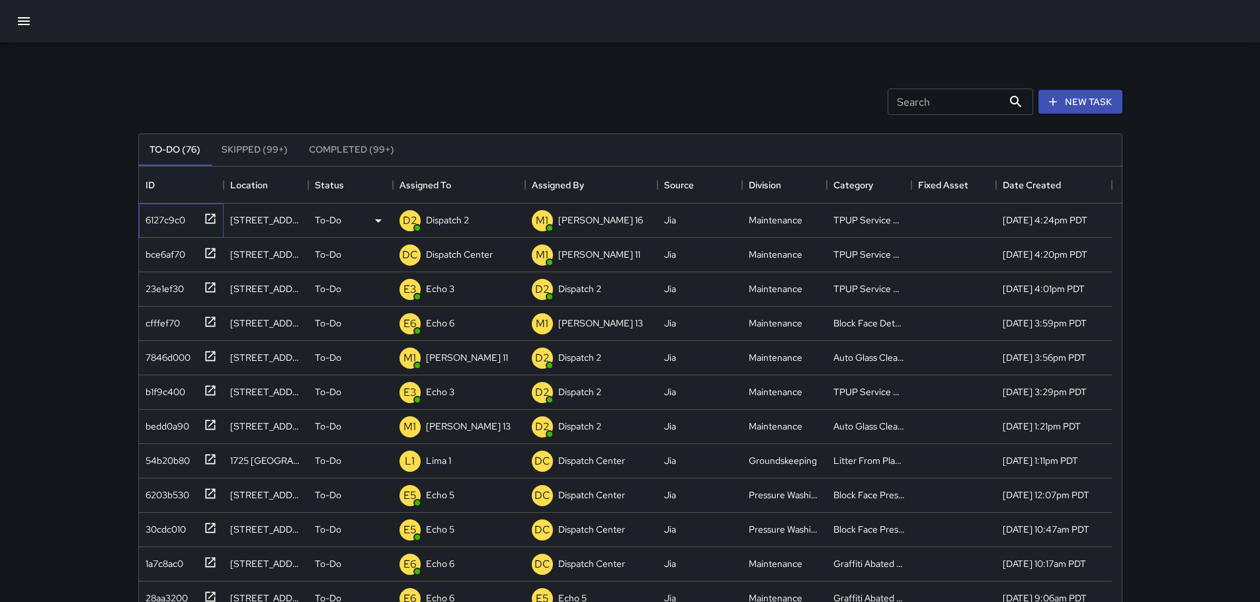
click at [212, 220] on icon at bounding box center [210, 218] width 13 height 13
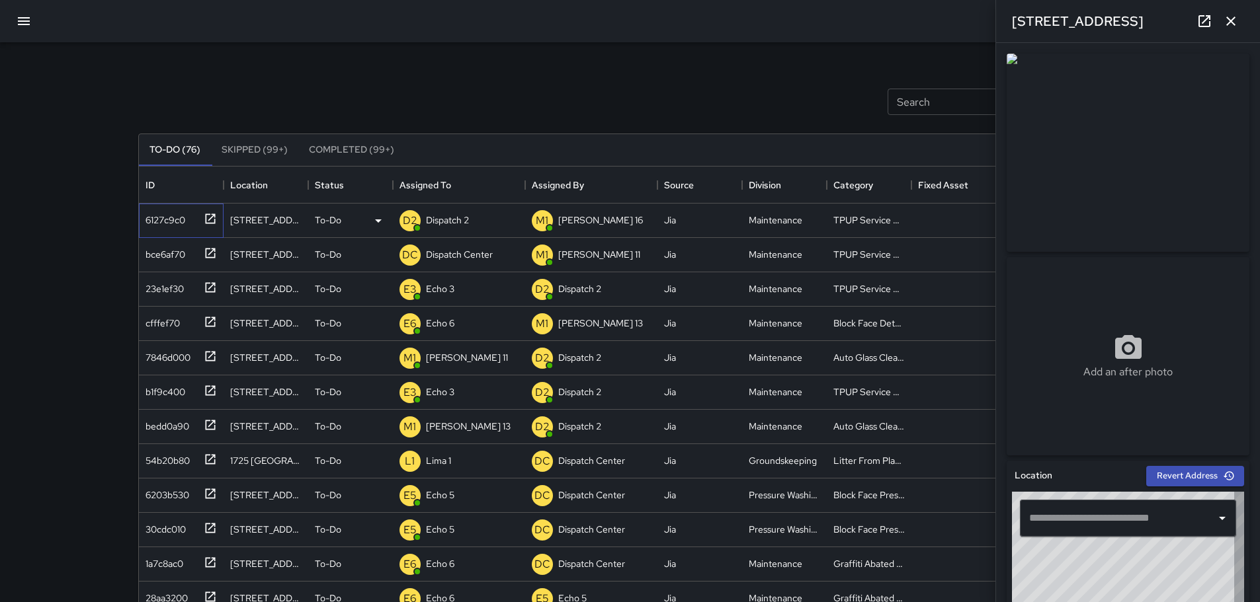
type input "**********"
click at [554, 20] on icon "button" at bounding box center [1231, 21] width 16 height 16
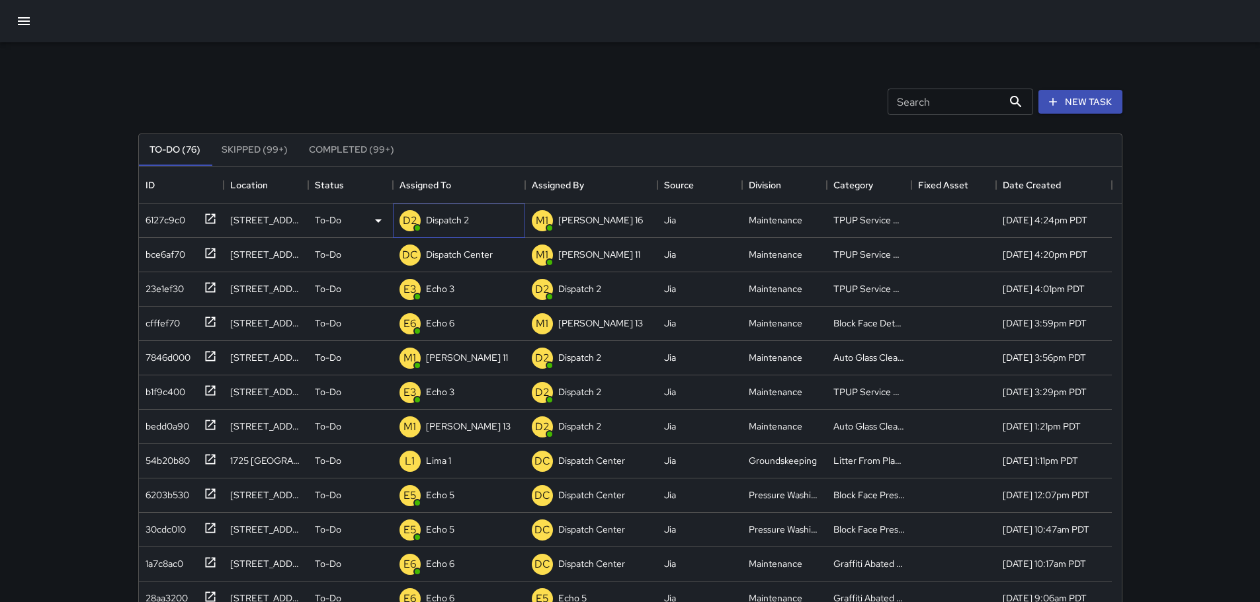
click at [440, 216] on p "Dispatch 2" at bounding box center [447, 220] width 43 height 13
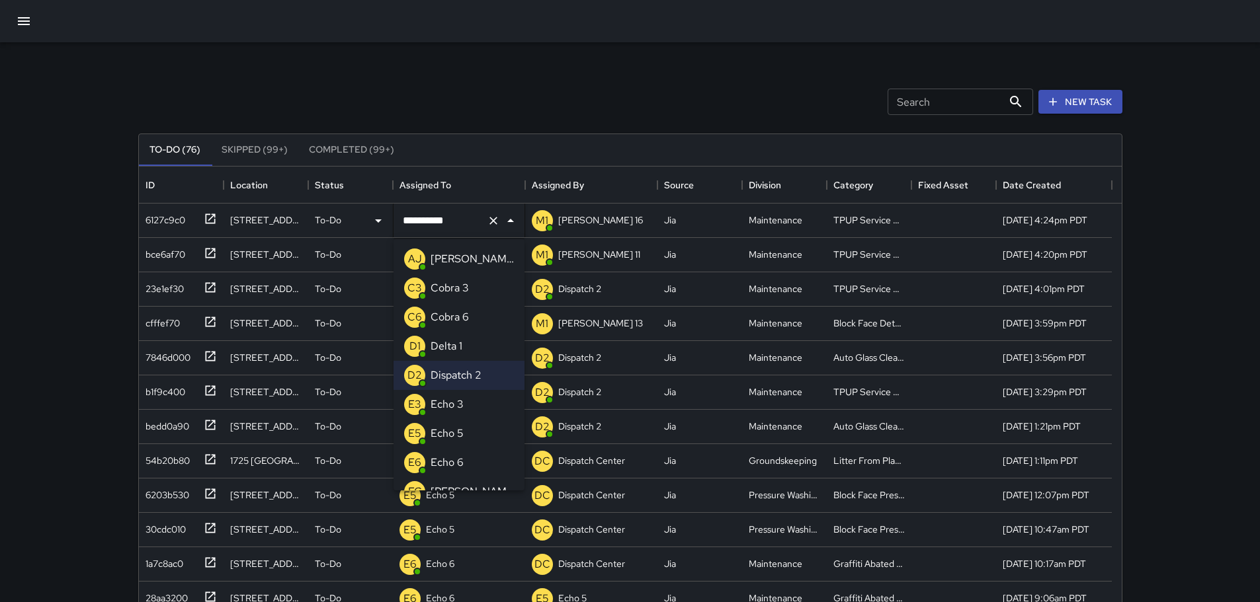
click at [495, 221] on icon "Clear" at bounding box center [493, 220] width 13 height 13
type input "*"
click at [451, 309] on div "Echo 3" at bounding box center [447, 317] width 38 height 21
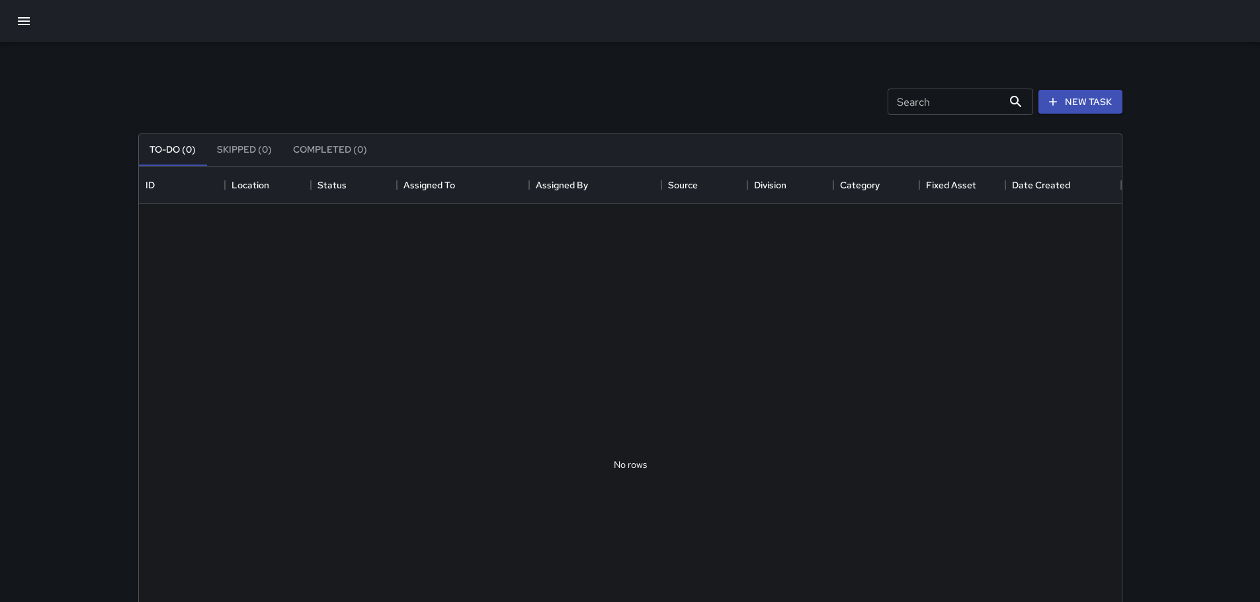
scroll to position [550, 973]
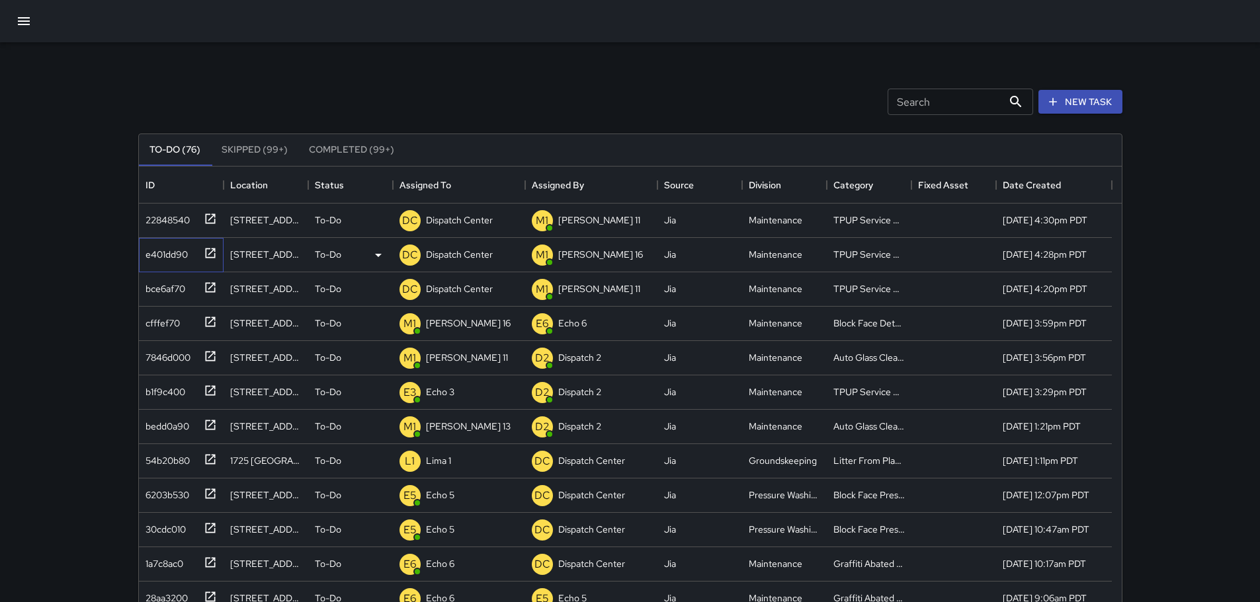
click at [205, 251] on icon at bounding box center [210, 253] width 10 height 10
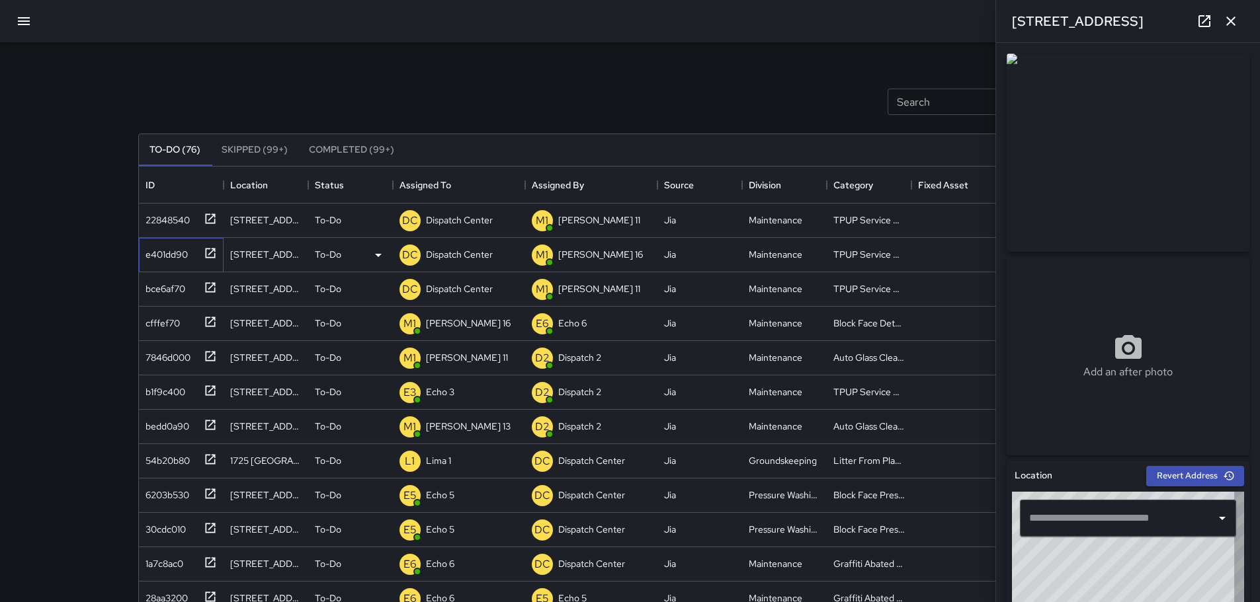
type input "**********"
click at [1236, 21] on icon "button" at bounding box center [1231, 21] width 16 height 16
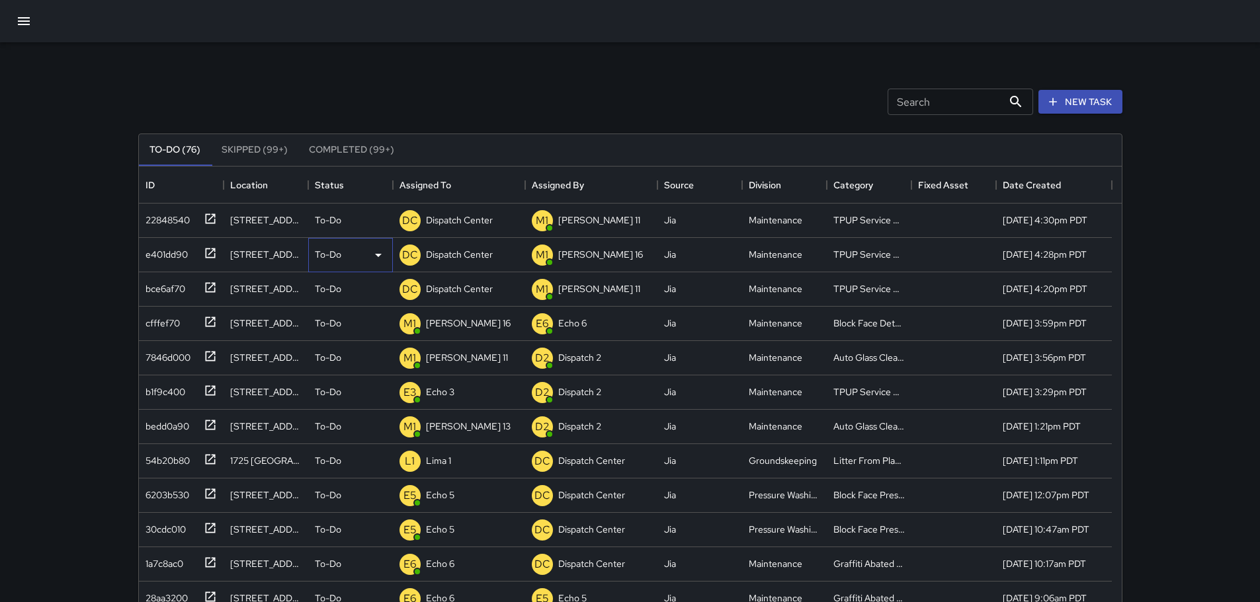
click at [335, 253] on p "To-Do" at bounding box center [328, 254] width 26 height 13
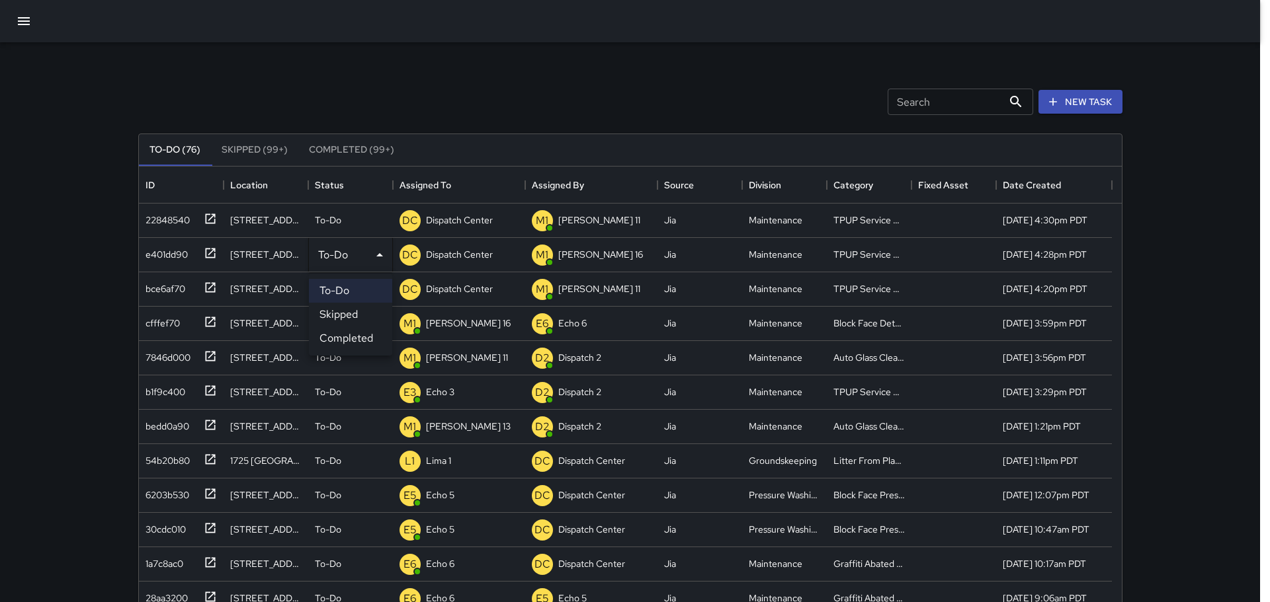
click at [352, 340] on li "Completed" at bounding box center [350, 339] width 83 height 24
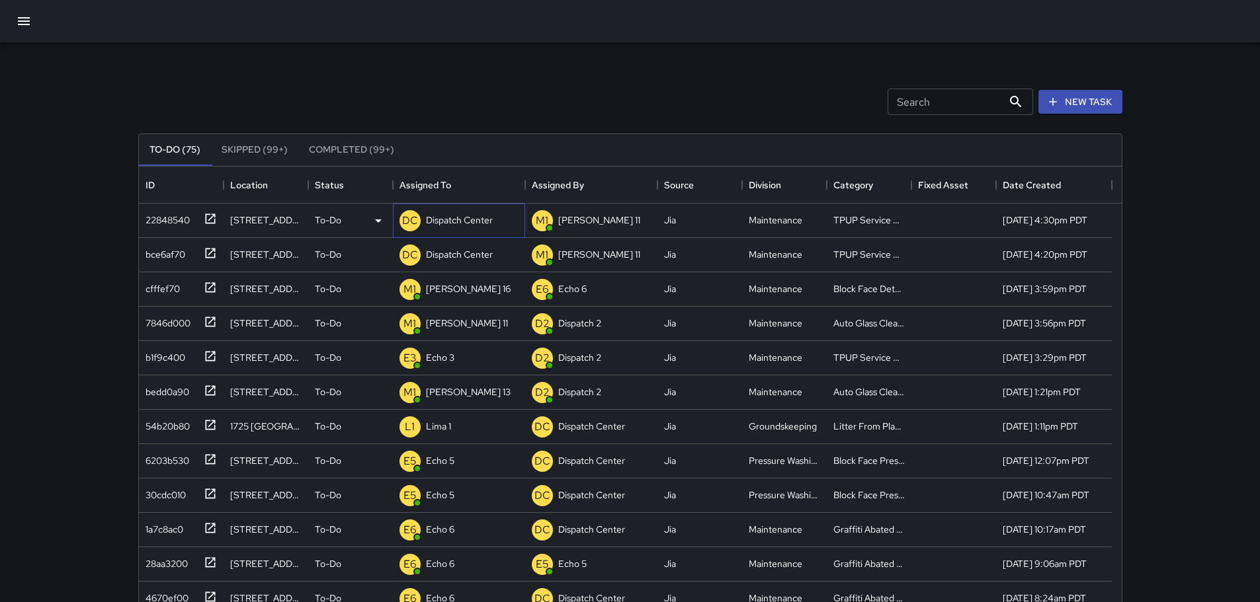
click at [446, 226] on p "Dispatch Center" at bounding box center [459, 220] width 67 height 13
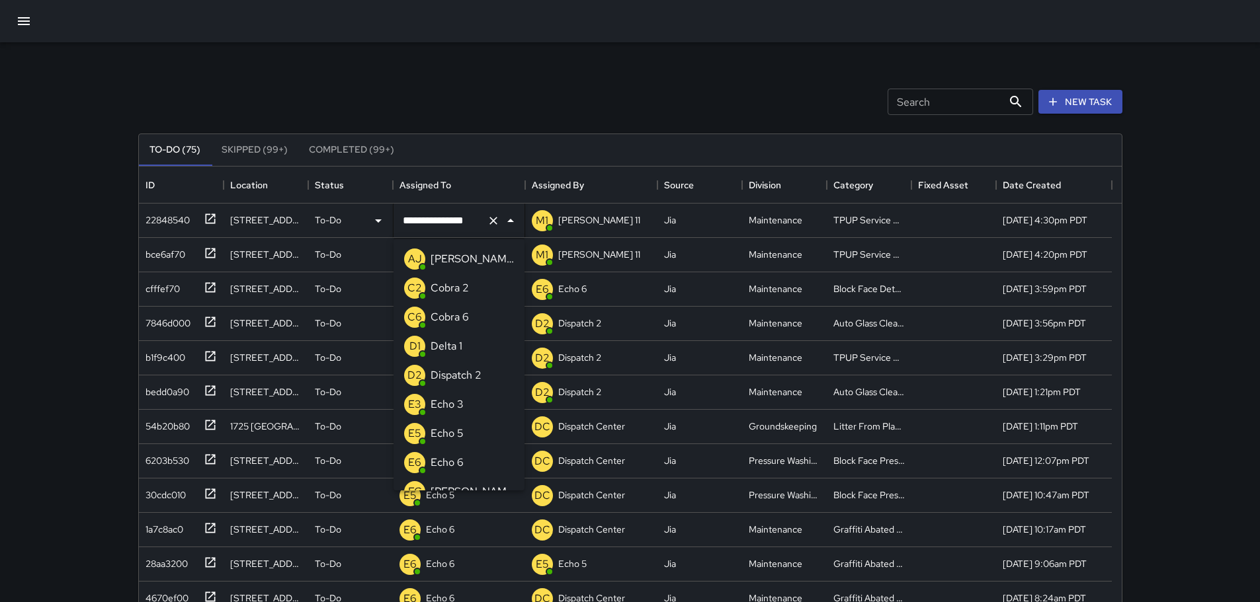
scroll to position [918, 0]
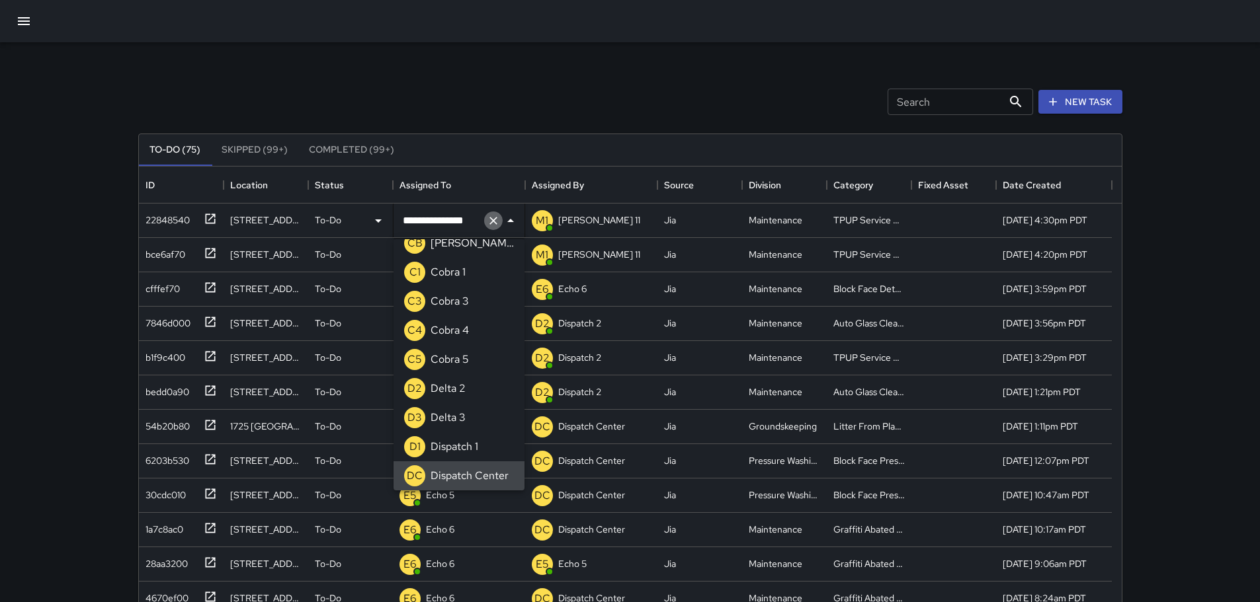
click at [499, 223] on icon "Clear" at bounding box center [493, 220] width 13 height 13
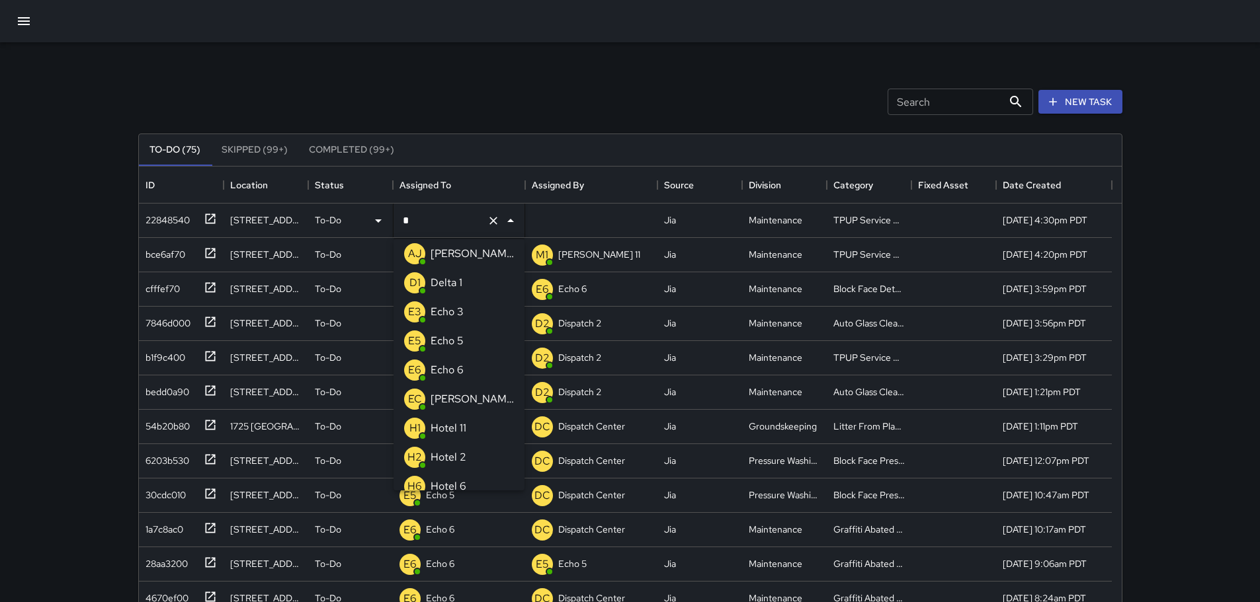
type input "**"
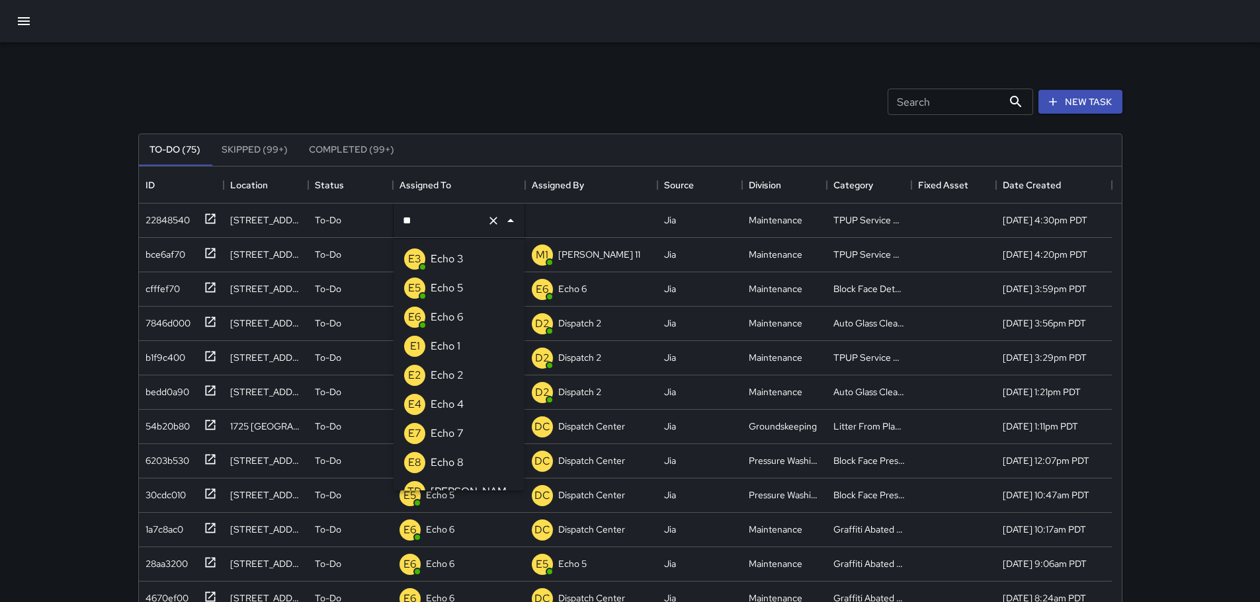
click at [450, 260] on p "Echo 3" at bounding box center [446, 259] width 33 height 16
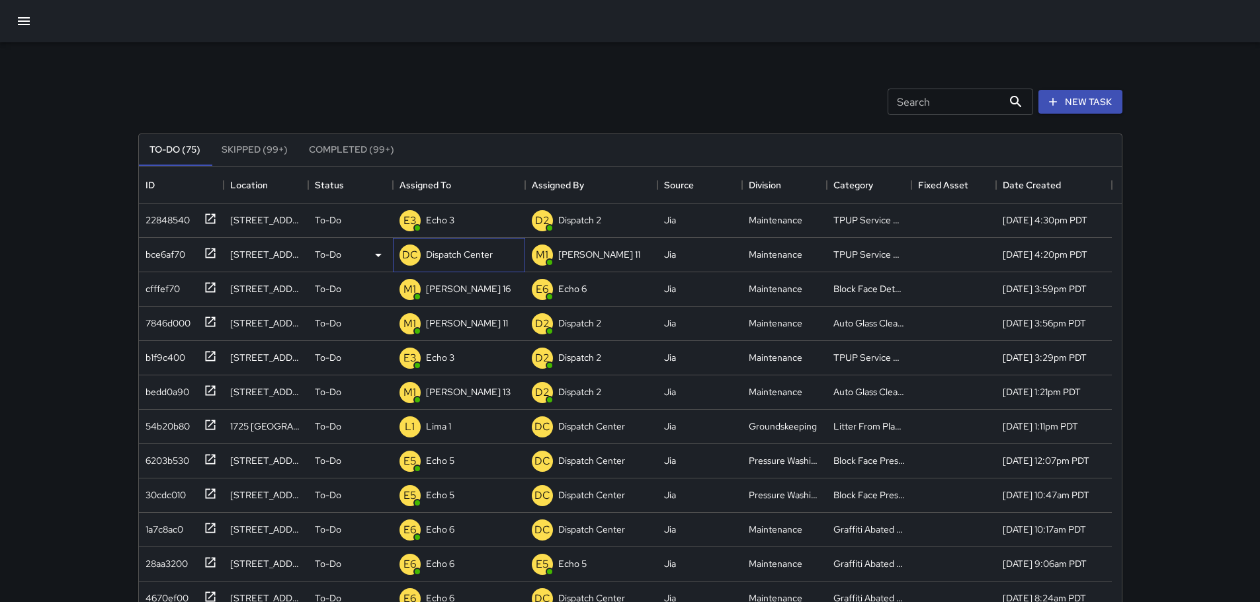
click at [438, 253] on p "Dispatch Center" at bounding box center [459, 254] width 67 height 13
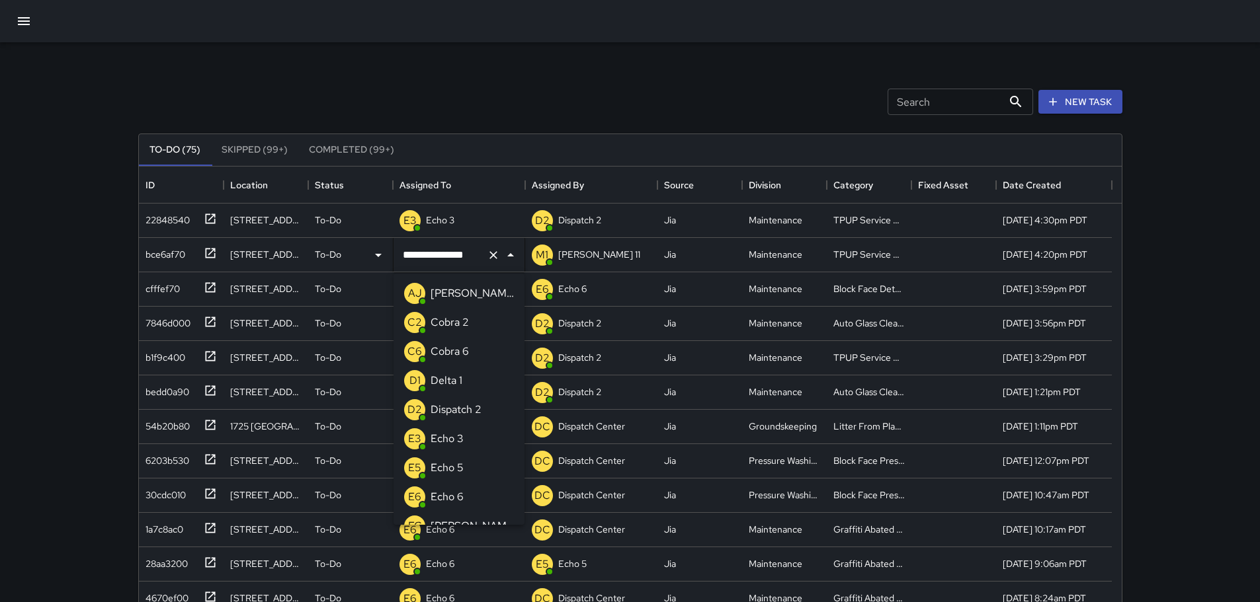
scroll to position [918, 0]
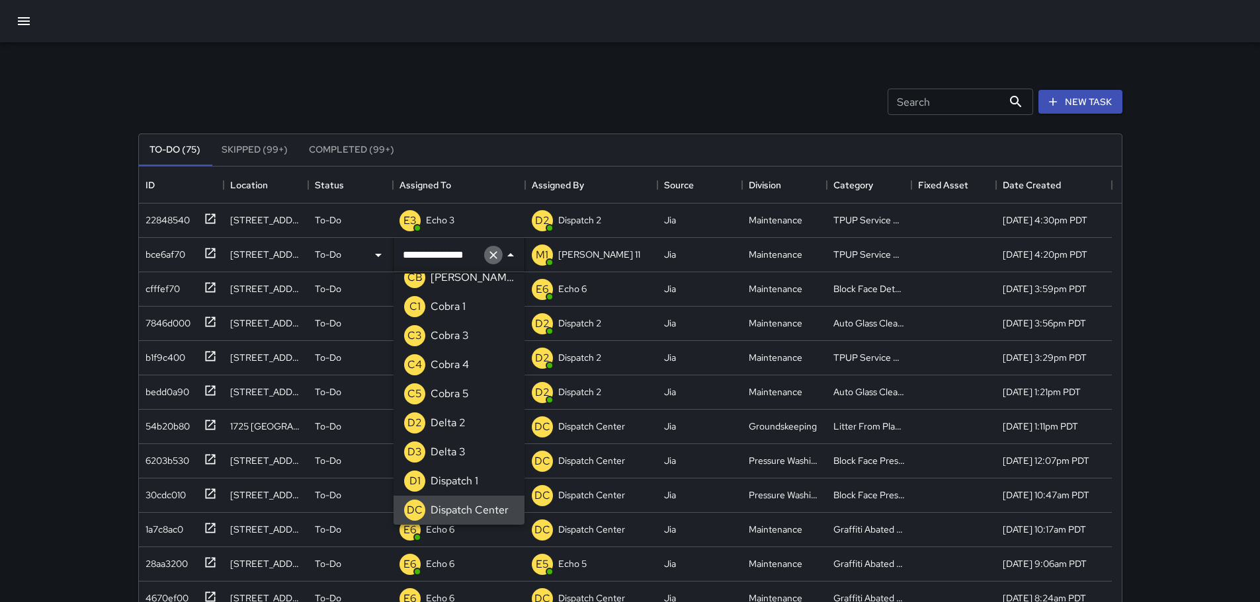
click at [490, 259] on icon "Clear" at bounding box center [493, 255] width 8 height 8
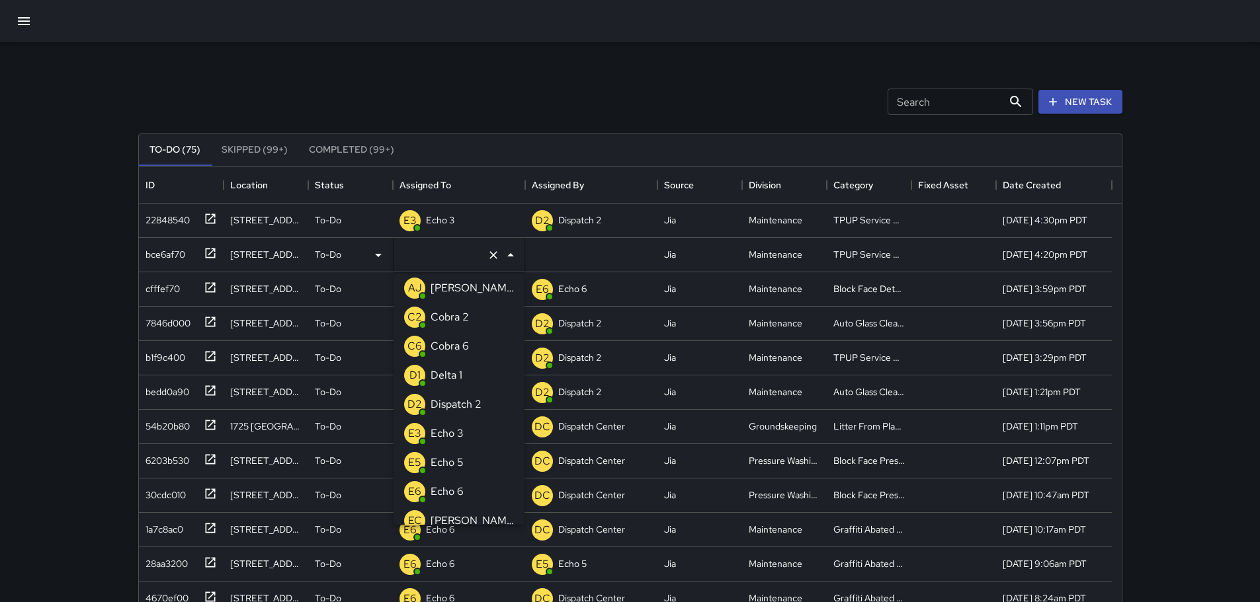
type input "*"
click at [459, 348] on p "Echo 3" at bounding box center [446, 347] width 33 height 16
